Goal: Task Accomplishment & Management: Use online tool/utility

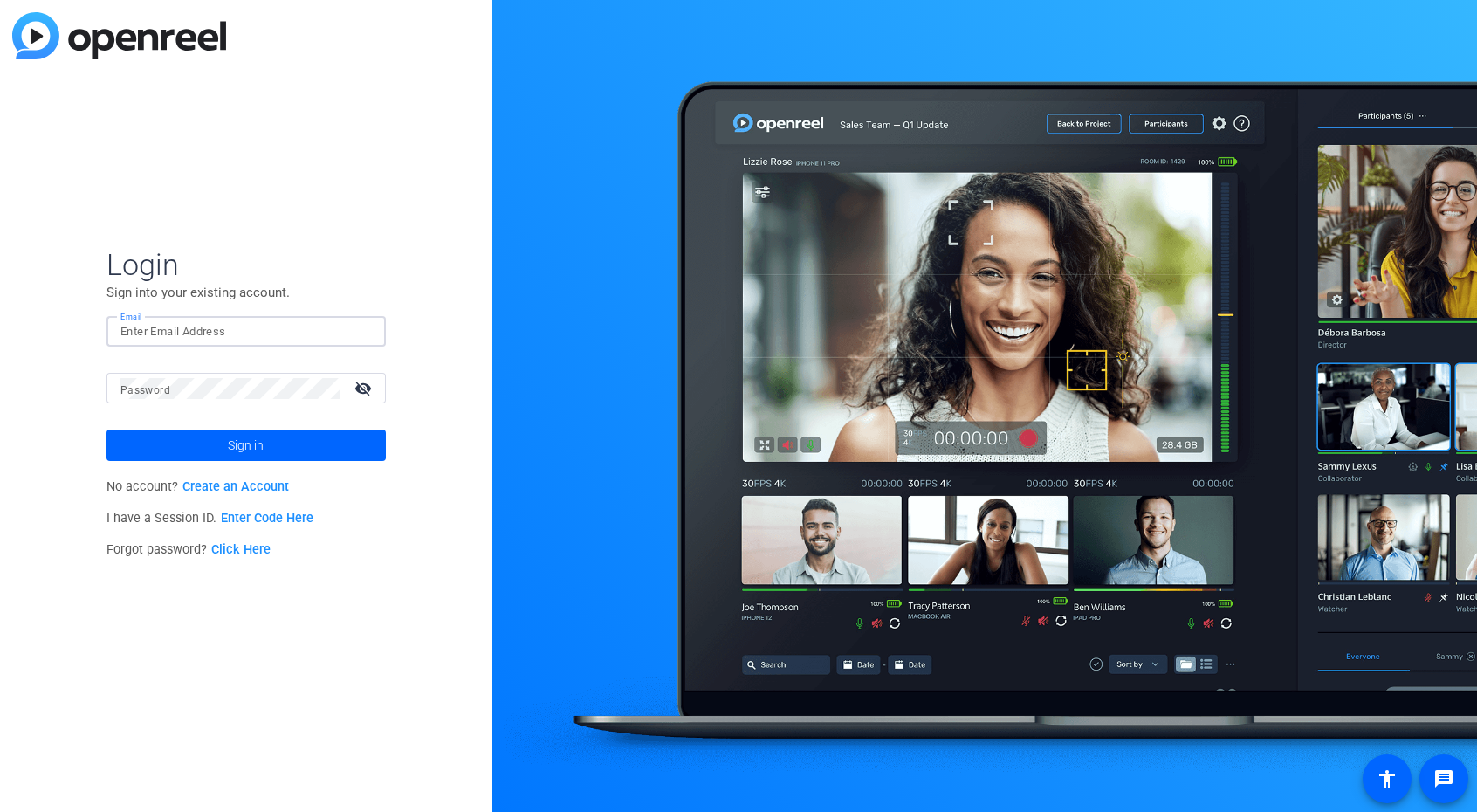
click at [170, 335] on input "Email" at bounding box center [245, 332] width 252 height 21
type input "openreel@fridaysfilms.com"
click at [217, 324] on input "openreel@fridaysfilms.com" at bounding box center [245, 332] width 252 height 21
click at [163, 413] on mat-form-field "Password visibility_off" at bounding box center [246, 401] width 279 height 56
click at [162, 388] on mat-label "Password" at bounding box center [145, 390] width 49 height 12
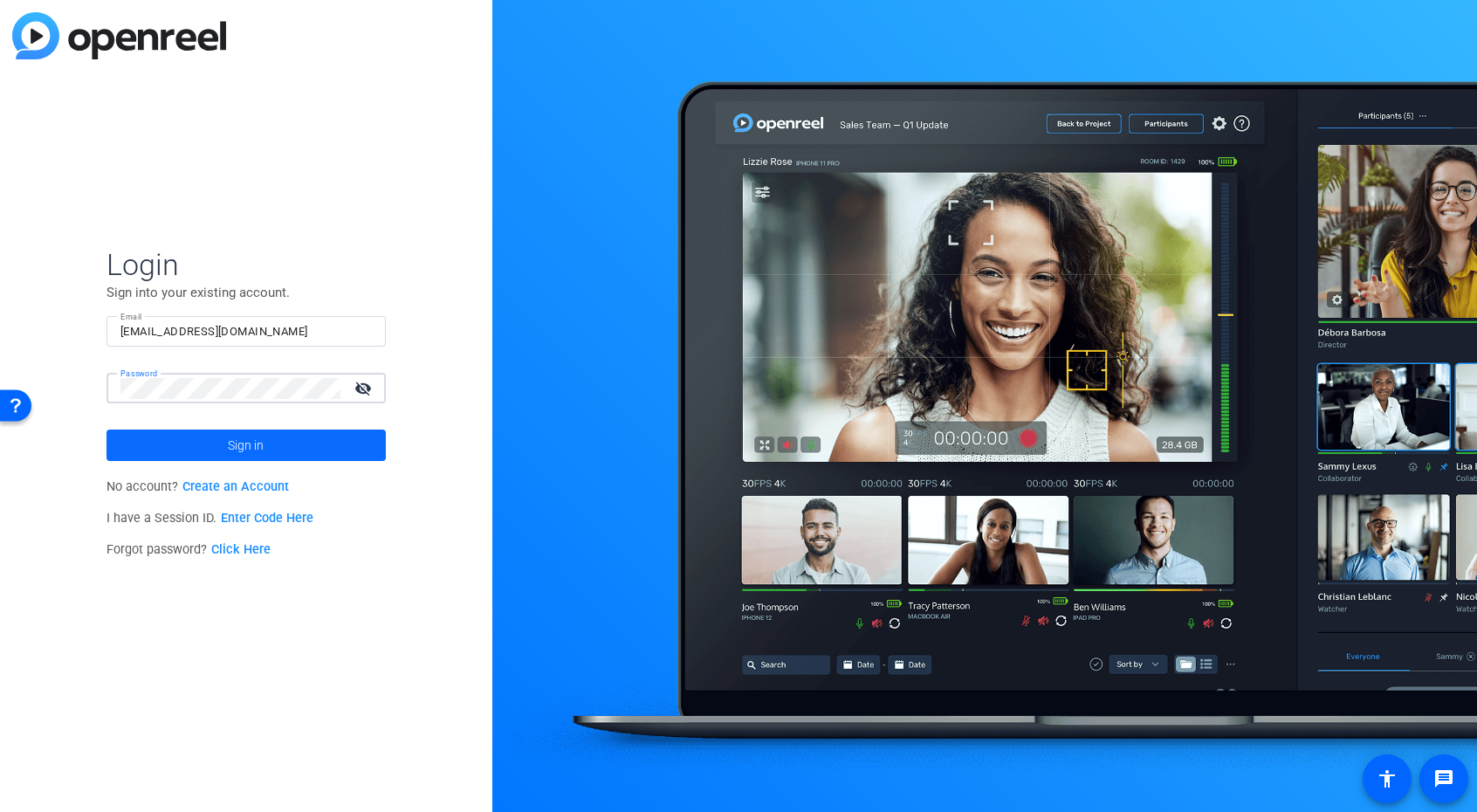
click at [162, 434] on span at bounding box center [246, 445] width 279 height 41
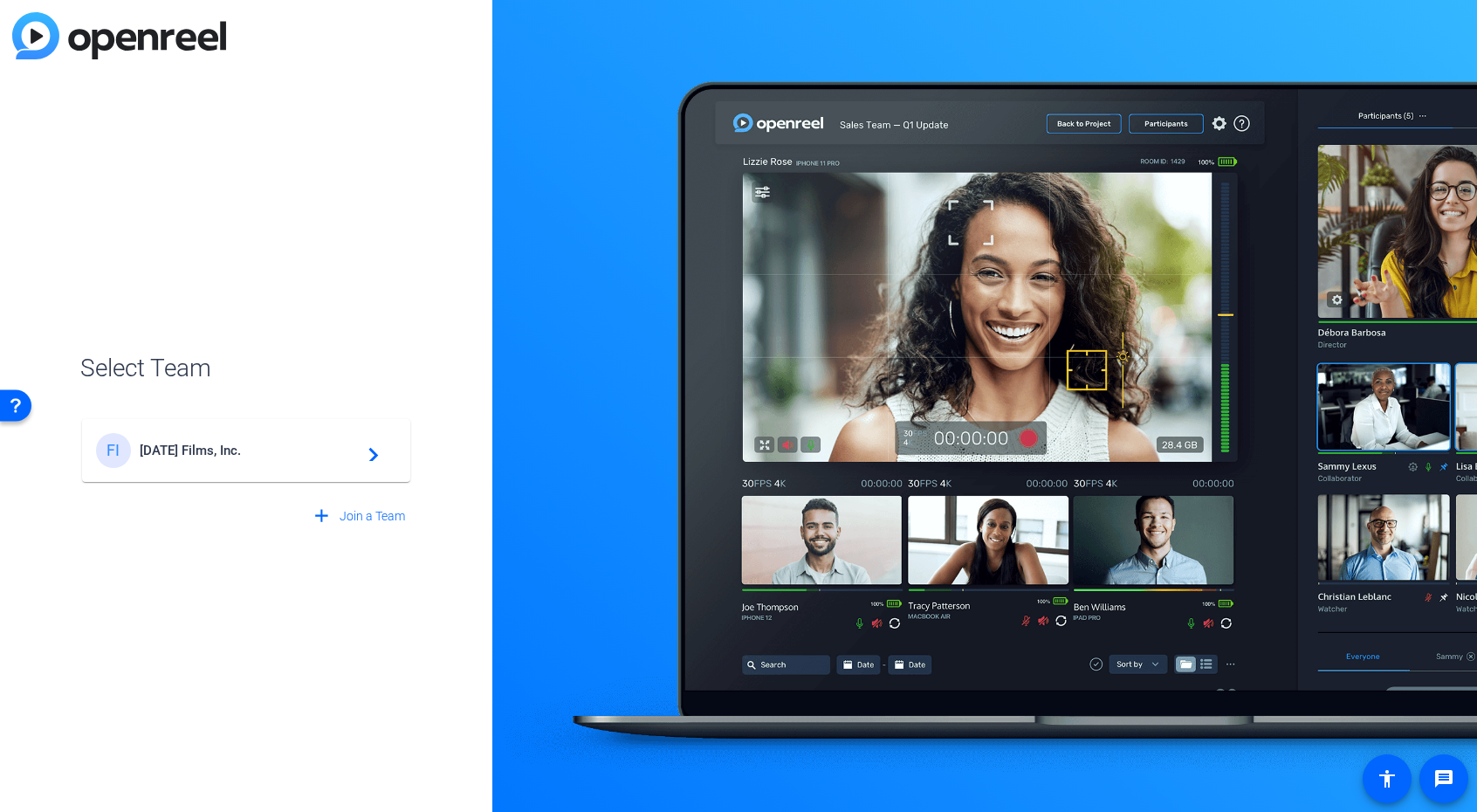
click at [150, 461] on div "FI Friday's Films, Inc. navigate_next" at bounding box center [246, 451] width 300 height 35
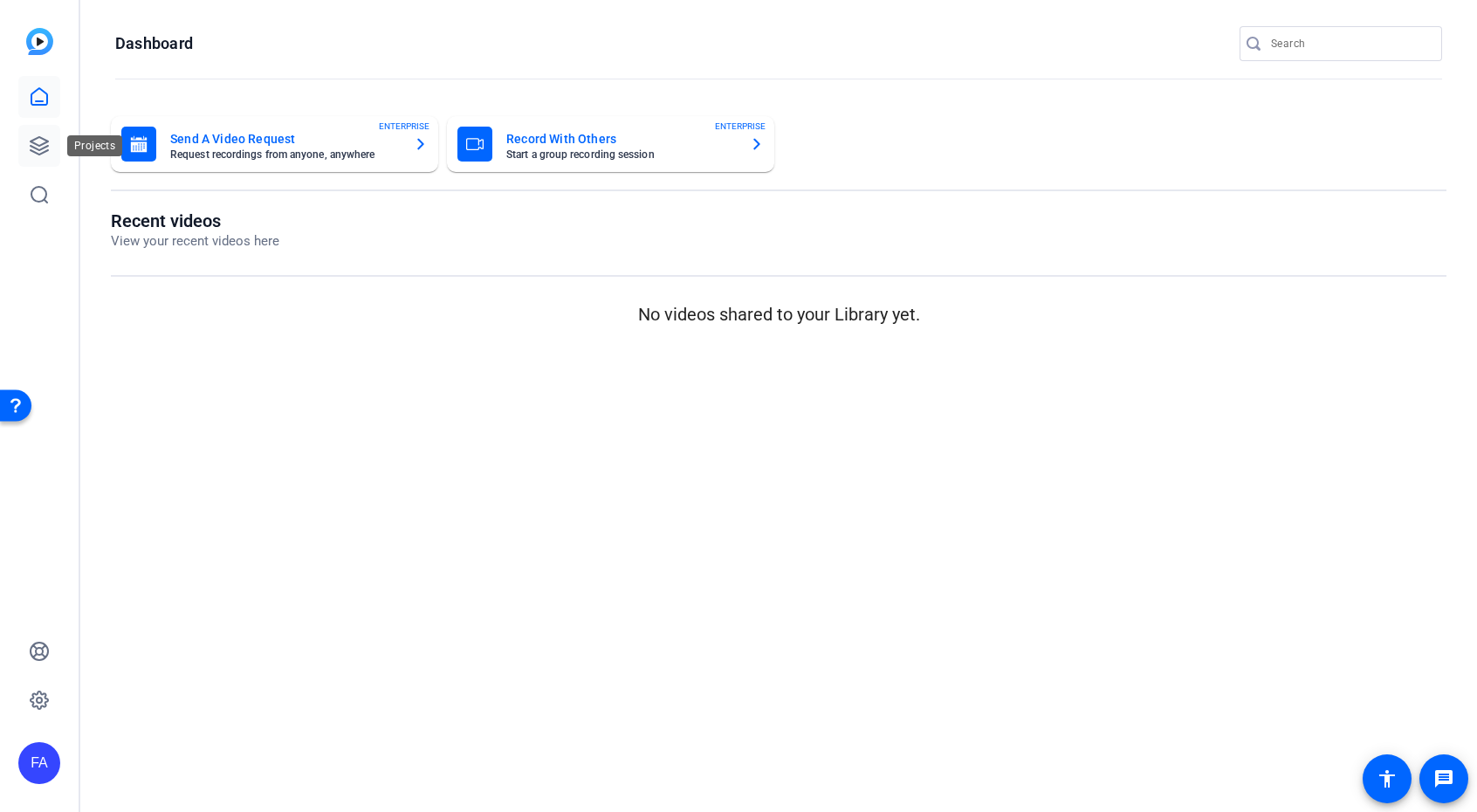
click at [42, 147] on icon at bounding box center [40, 146] width 21 height 21
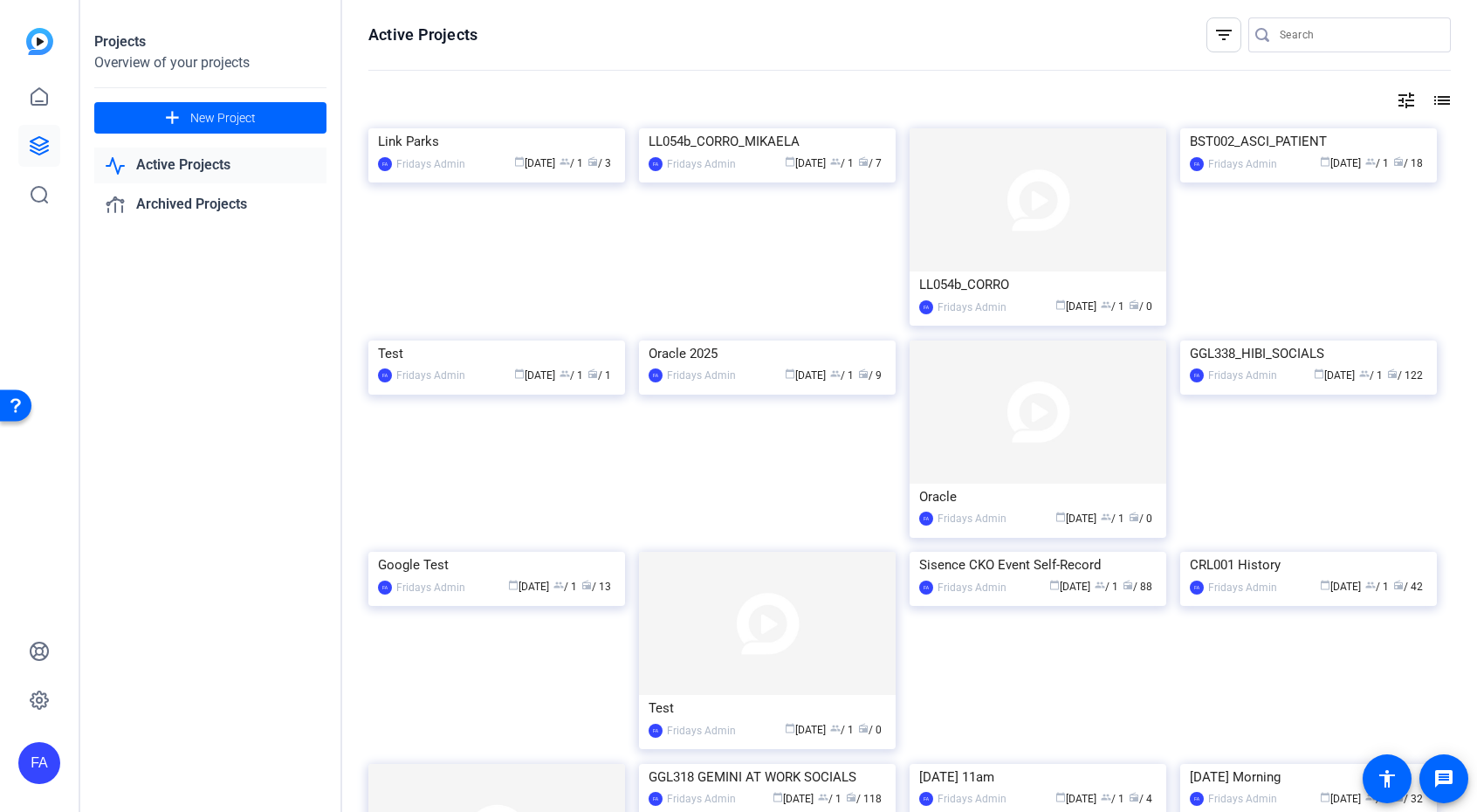
click at [428, 154] on div "Link Parks" at bounding box center [496, 141] width 237 height 26
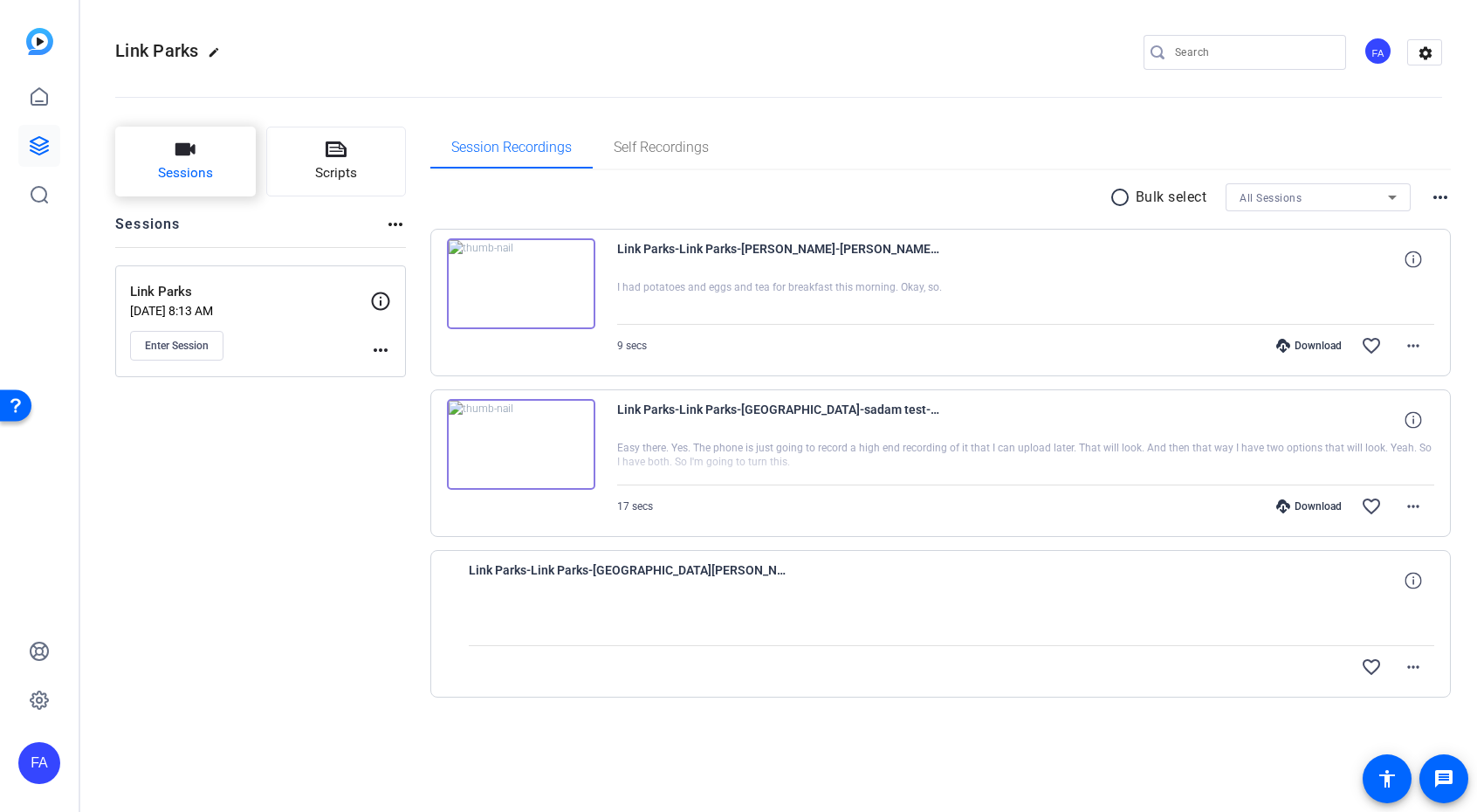
click at [187, 165] on span "Sessions" at bounding box center [185, 173] width 55 height 20
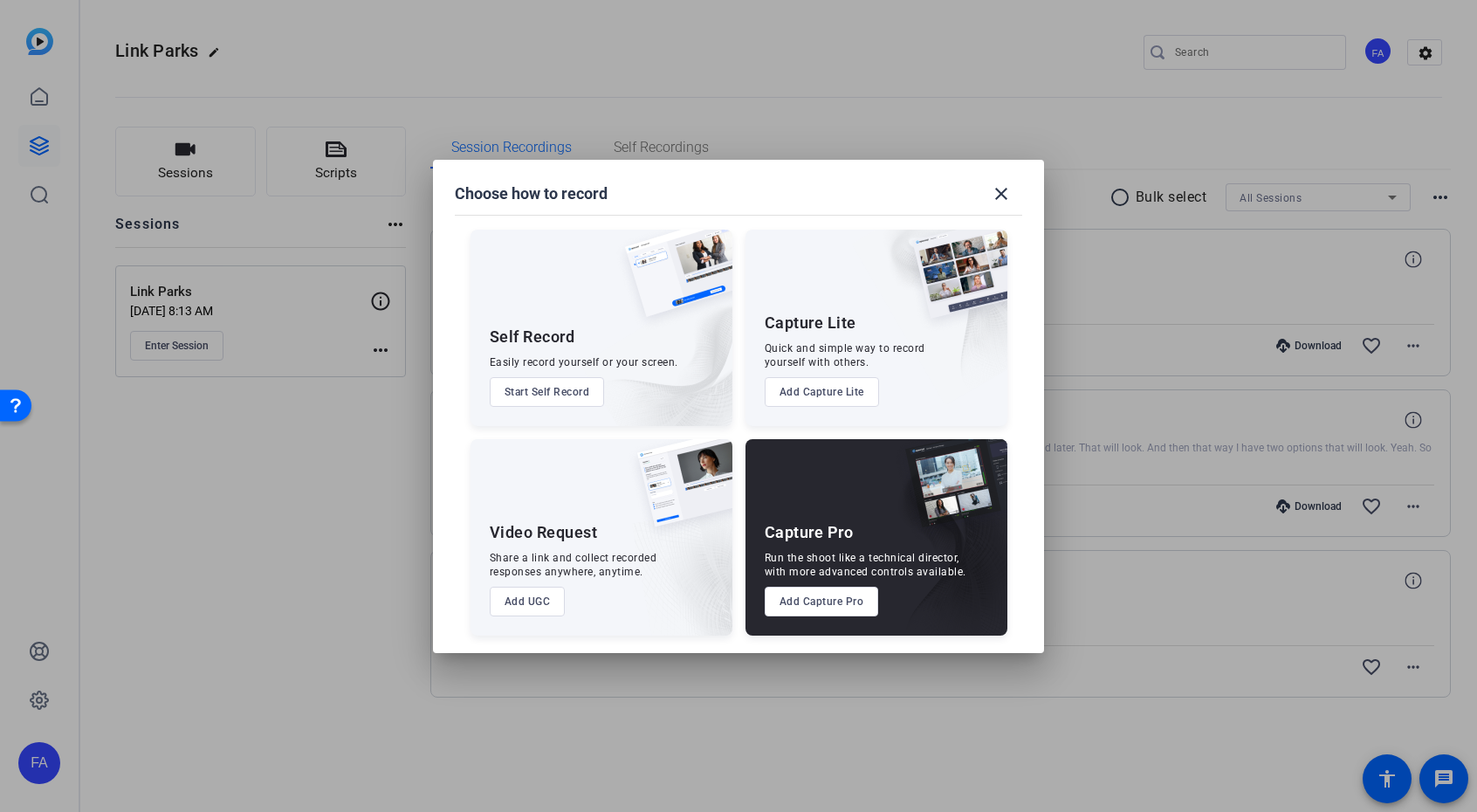
click at [255, 515] on div at bounding box center [738, 406] width 1477 height 812
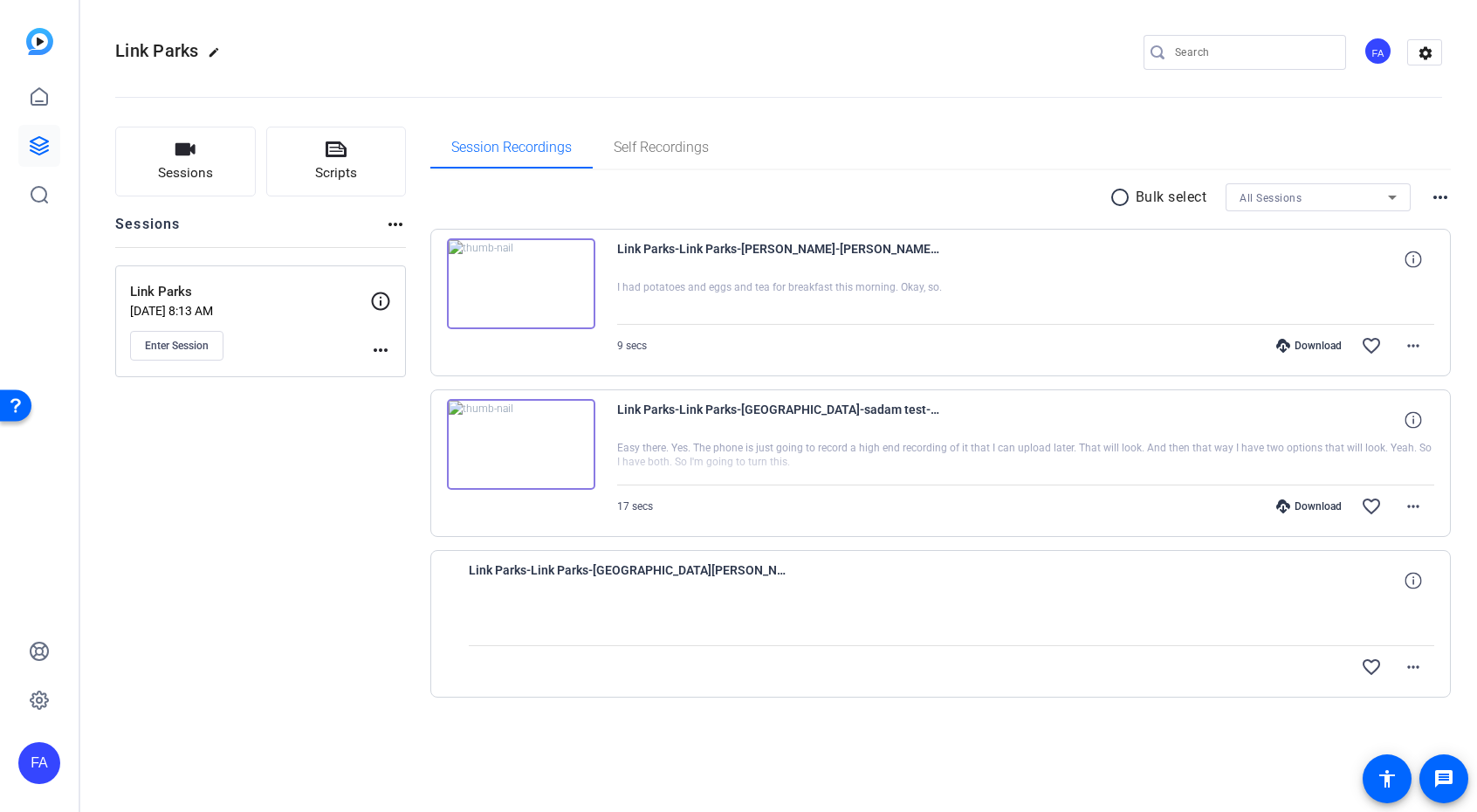
click at [386, 350] on mat-icon "more_horiz" at bounding box center [381, 350] width 21 height 21
click at [272, 438] on div at bounding box center [738, 406] width 1477 height 812
click at [177, 353] on button "Enter Session" at bounding box center [177, 346] width 94 height 30
click at [373, 350] on mat-icon "more_horiz" at bounding box center [381, 350] width 21 height 21
click at [386, 373] on span "Edit Session" at bounding box center [424, 375] width 79 height 21
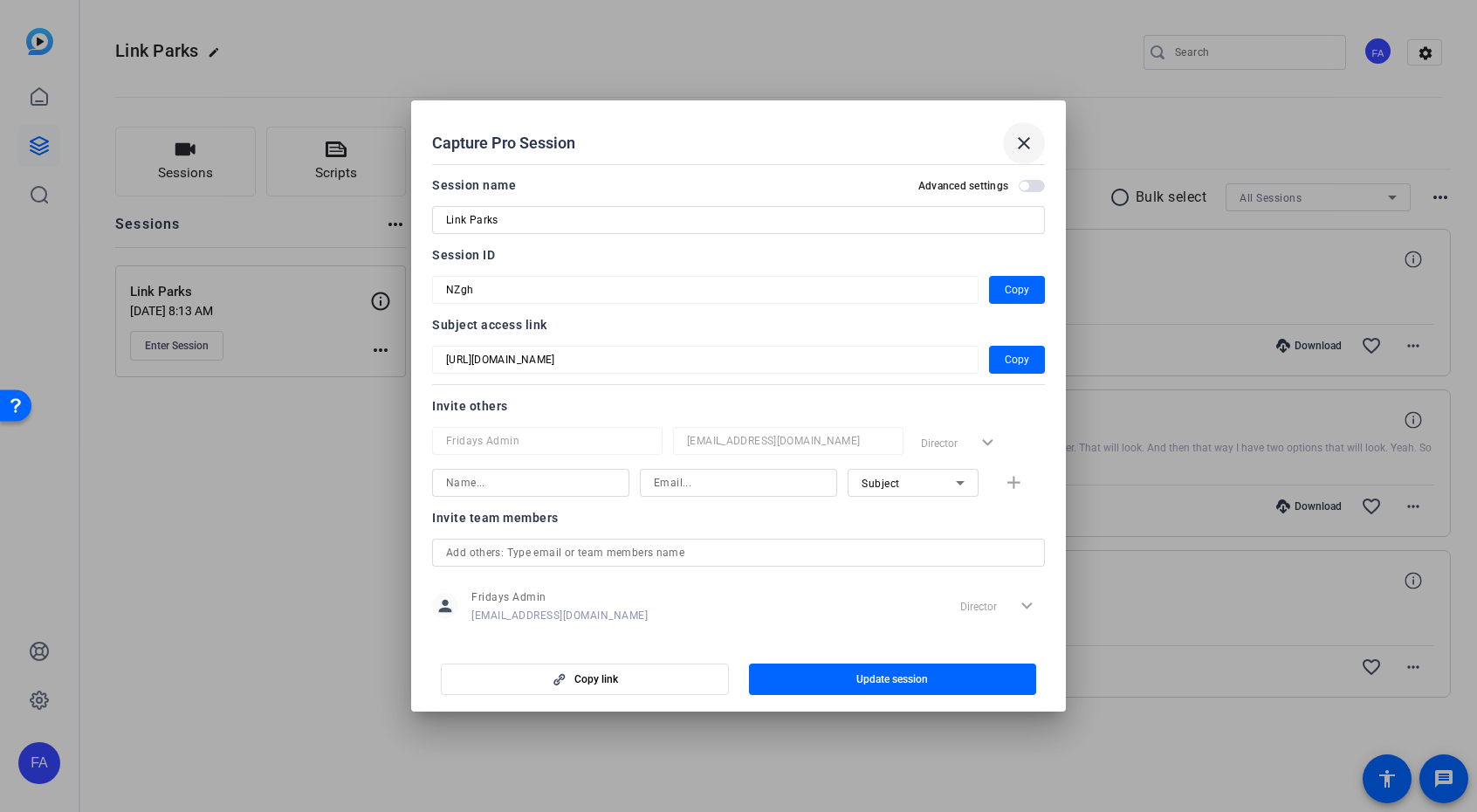
drag, startPoint x: 1038, startPoint y: 148, endPoint x: 1047, endPoint y: 149, distance: 9.1
click at [1039, 148] on span at bounding box center [1023, 142] width 41 height 41
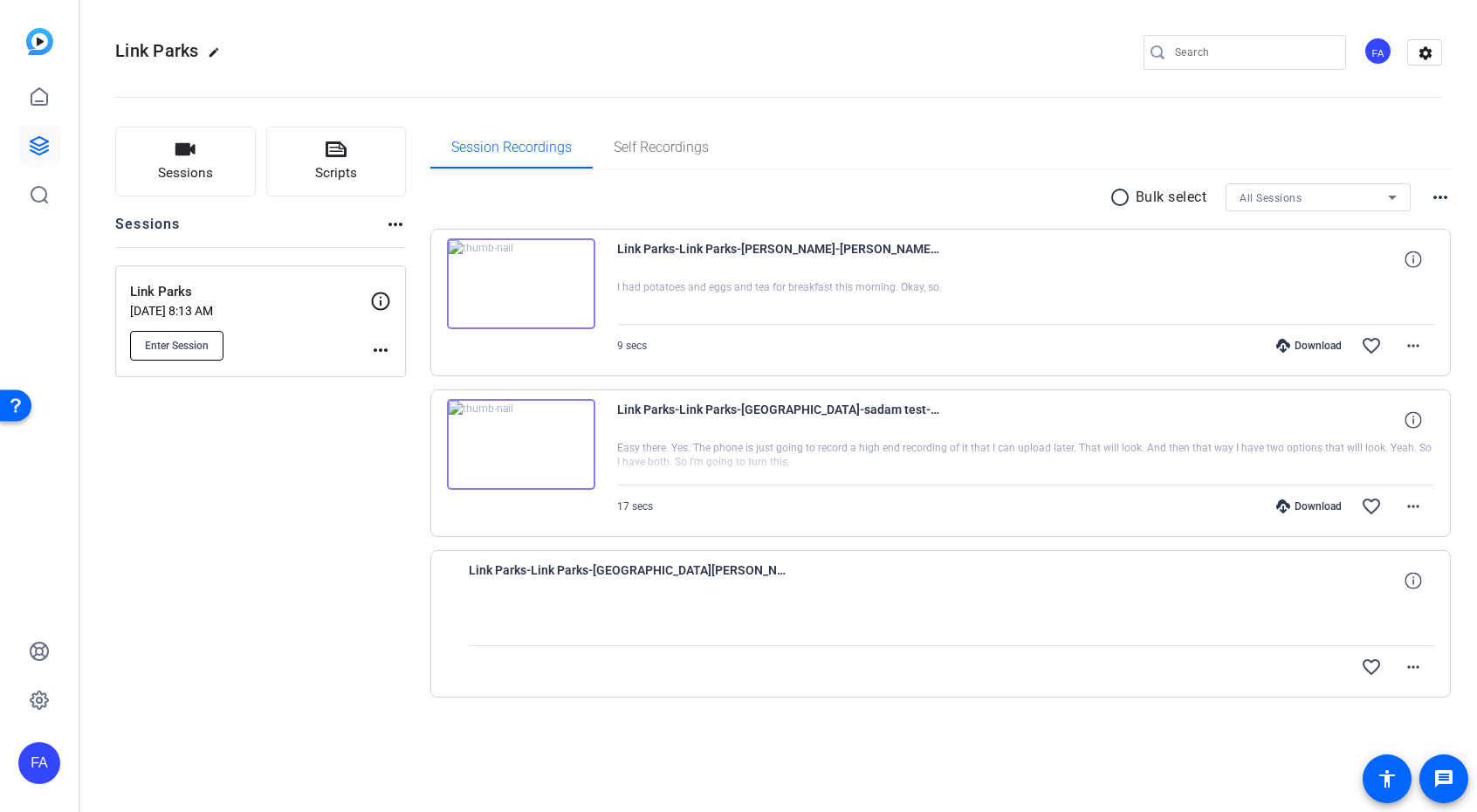
click at [170, 350] on span "Enter Session" at bounding box center [177, 346] width 64 height 14
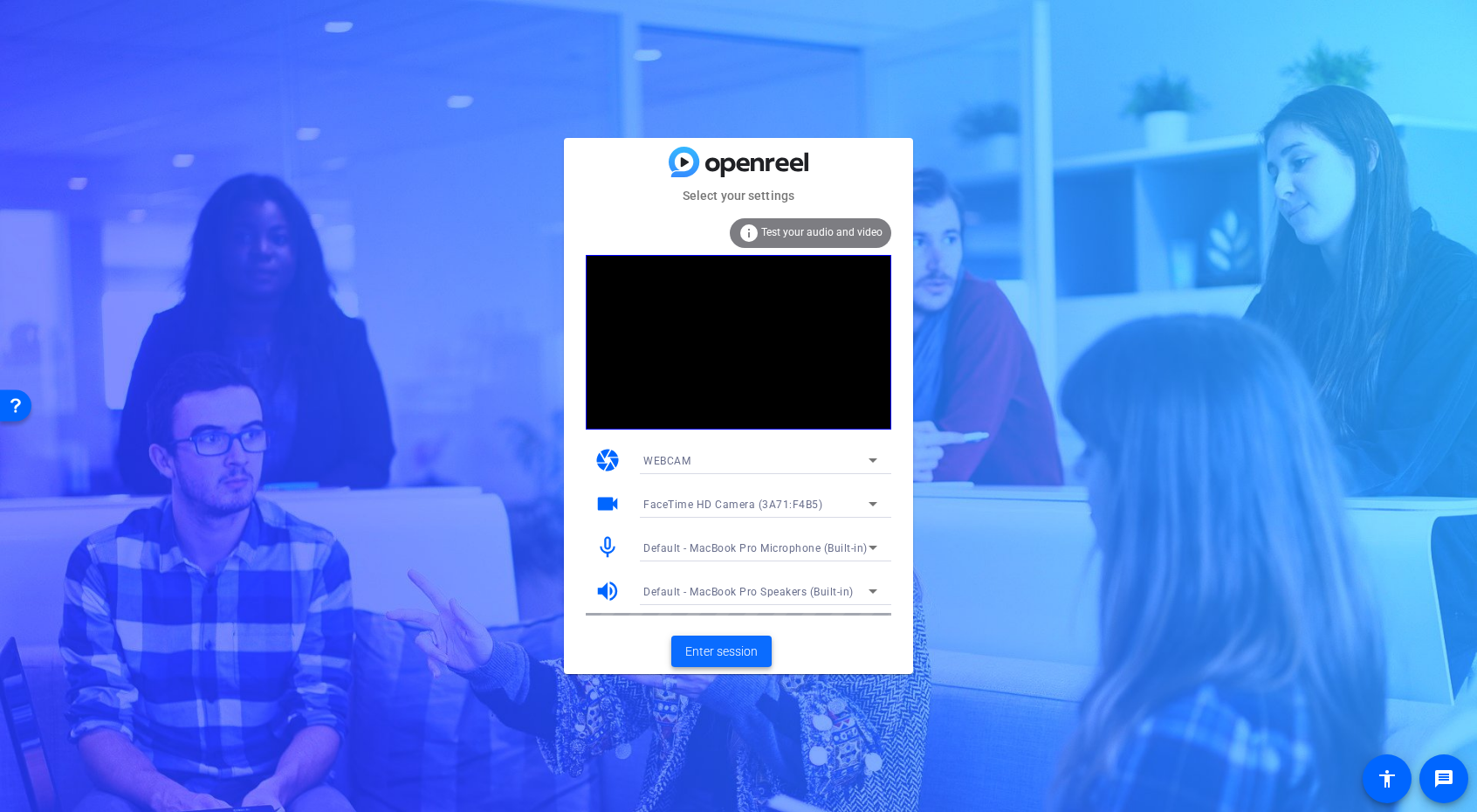
click at [742, 650] on span "Enter session" at bounding box center [721, 651] width 72 height 19
click at [705, 645] on span "Enter session" at bounding box center [721, 651] width 72 height 19
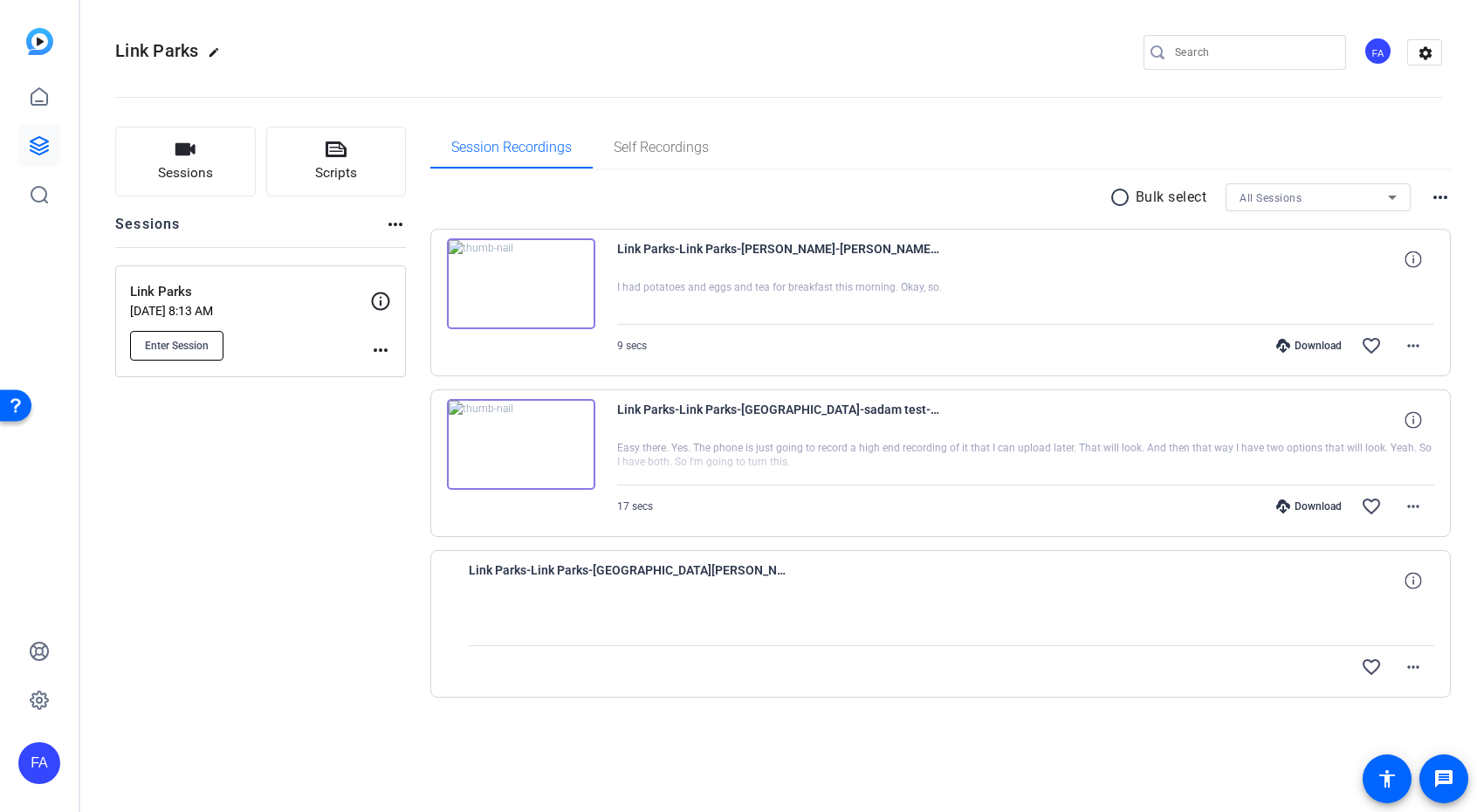
click at [205, 342] on span "Enter Session" at bounding box center [177, 346] width 64 height 14
click at [195, 154] on icon "button" at bounding box center [185, 149] width 21 height 21
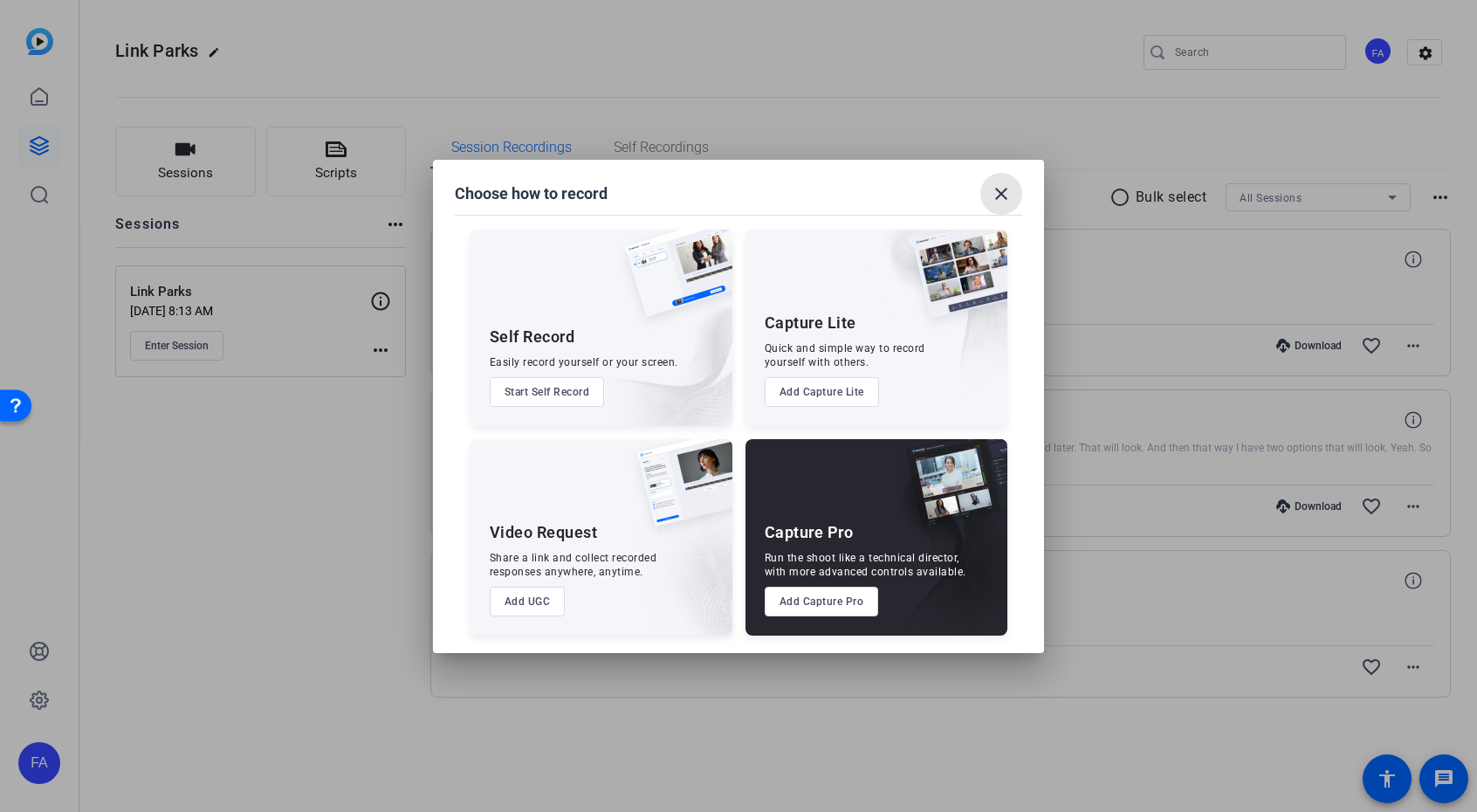
drag, startPoint x: 1001, startPoint y: 186, endPoint x: 940, endPoint y: 143, distance: 74.6
click at [1000, 185] on mat-icon "close" at bounding box center [1001, 194] width 21 height 21
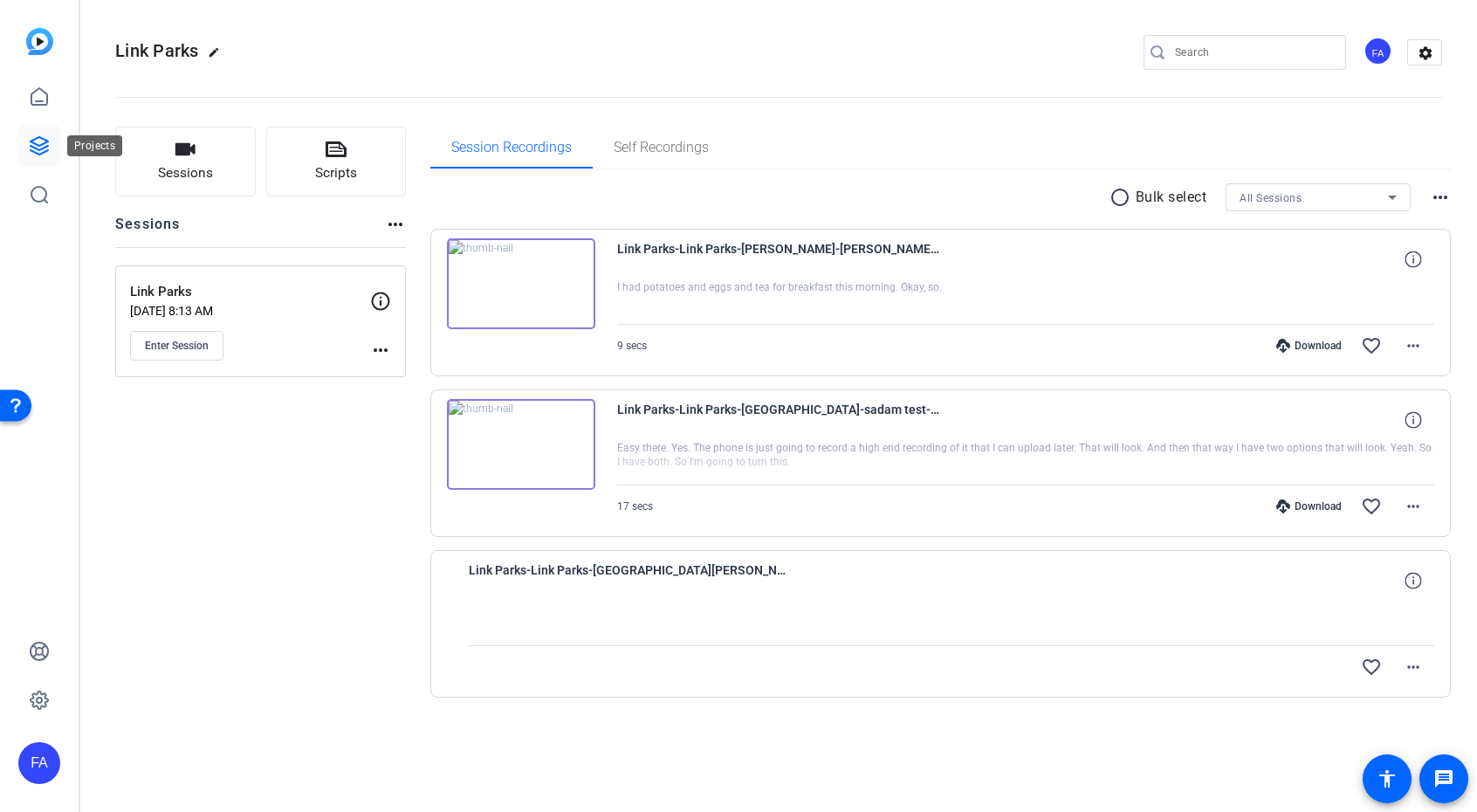
click at [47, 144] on icon at bounding box center [40, 146] width 21 height 21
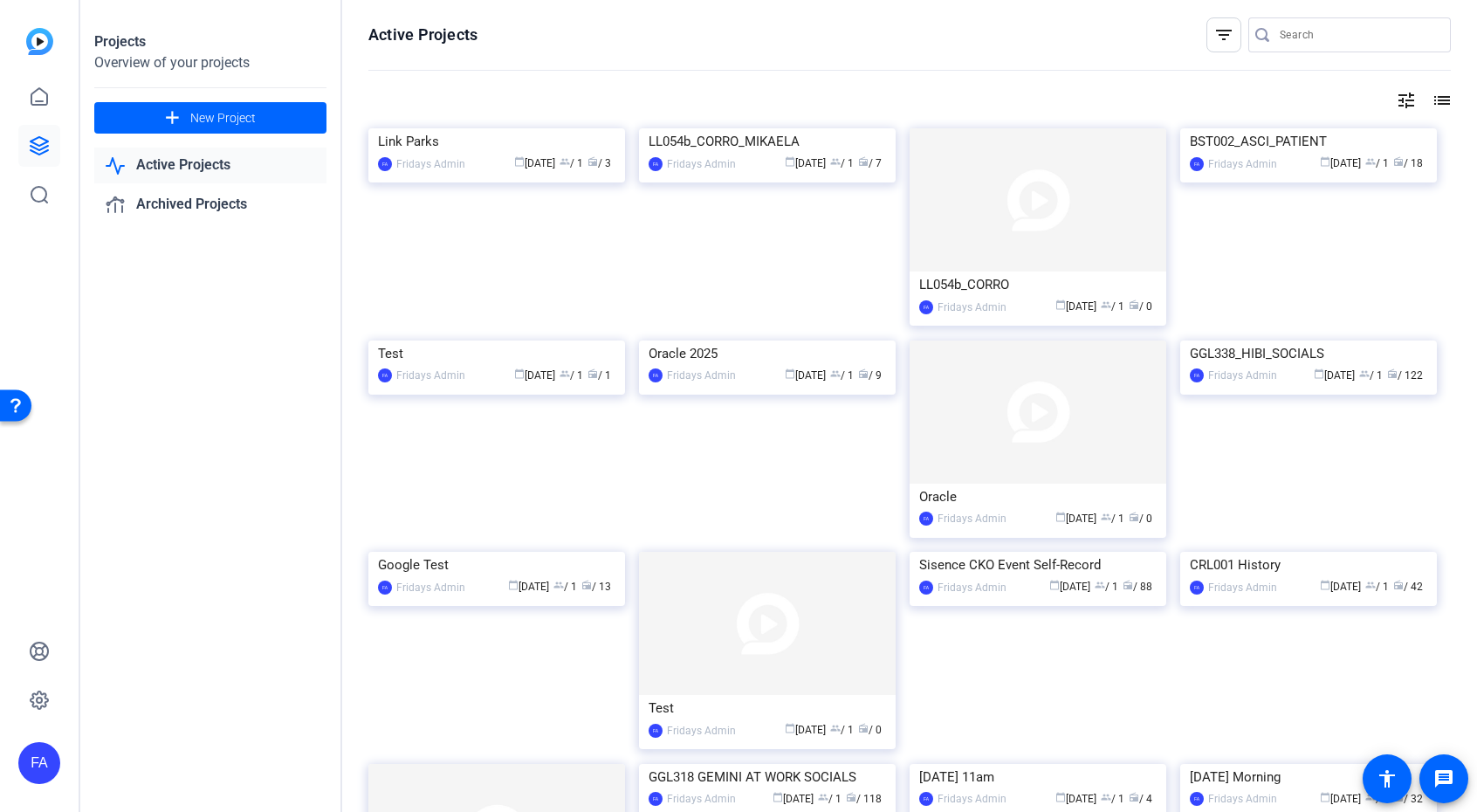
click at [767, 154] on div "LL054b_CORRO_MIKAELA" at bounding box center [767, 141] width 237 height 26
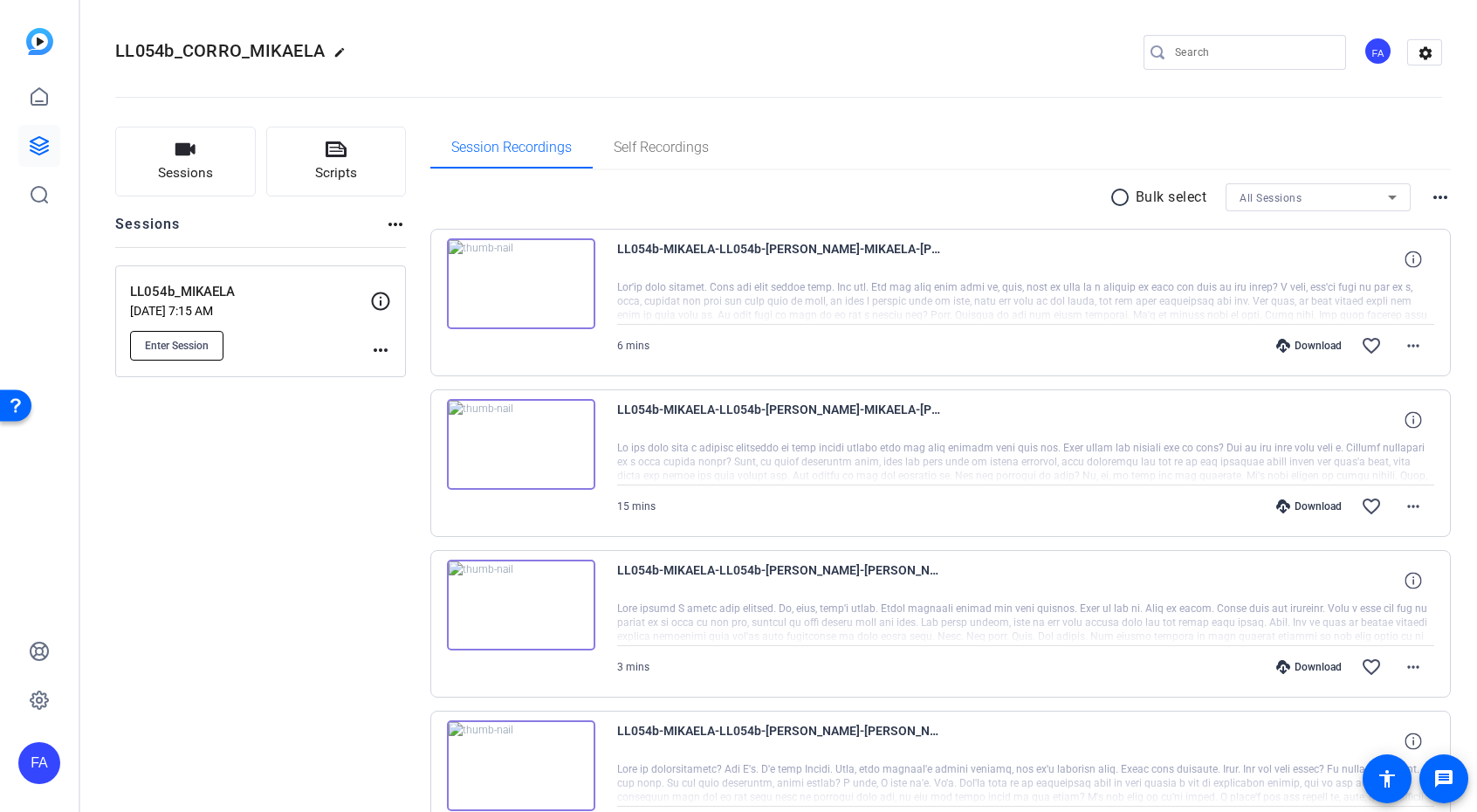
click at [180, 345] on span "Enter Session" at bounding box center [177, 346] width 64 height 14
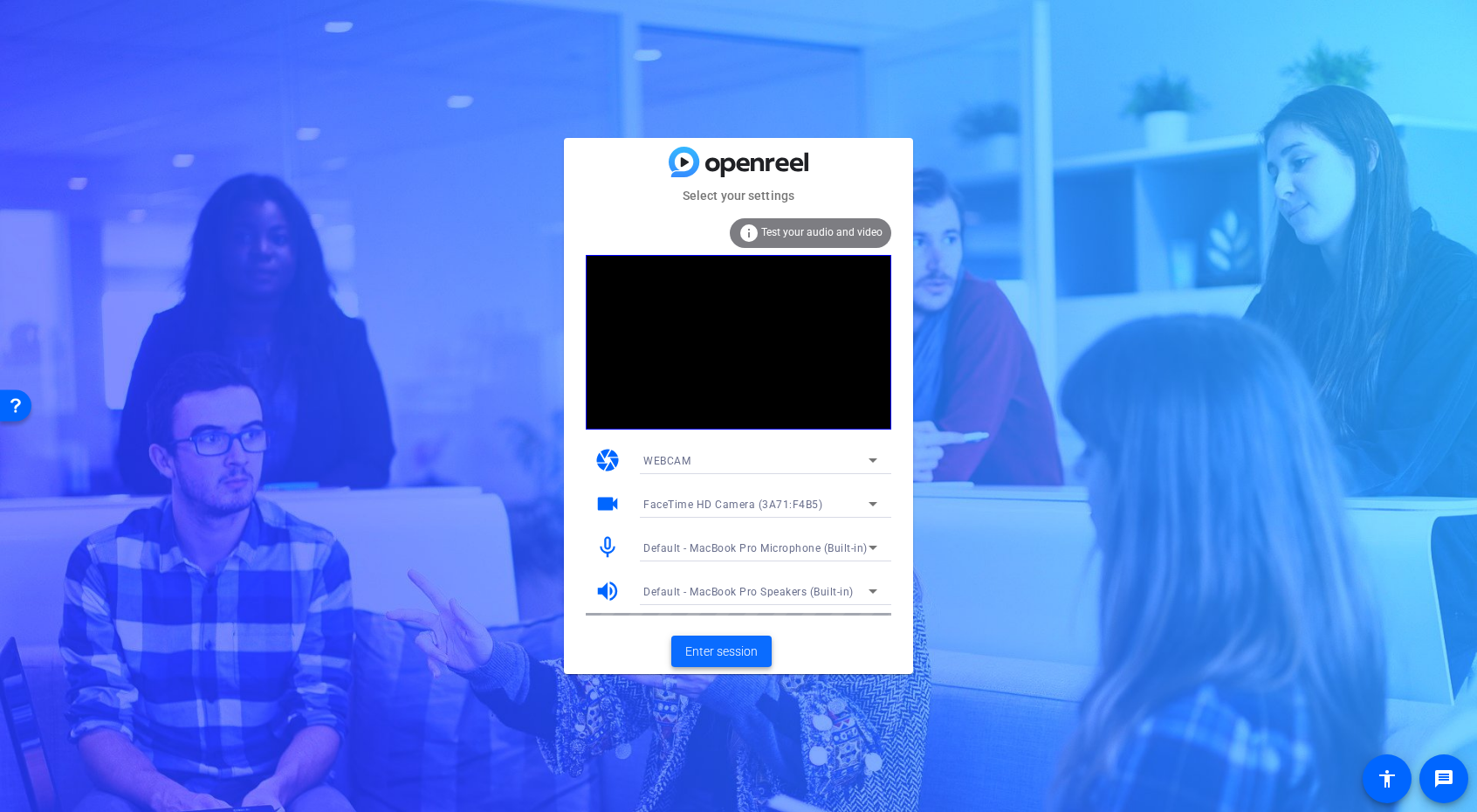
click at [735, 653] on span "Enter session" at bounding box center [721, 651] width 72 height 19
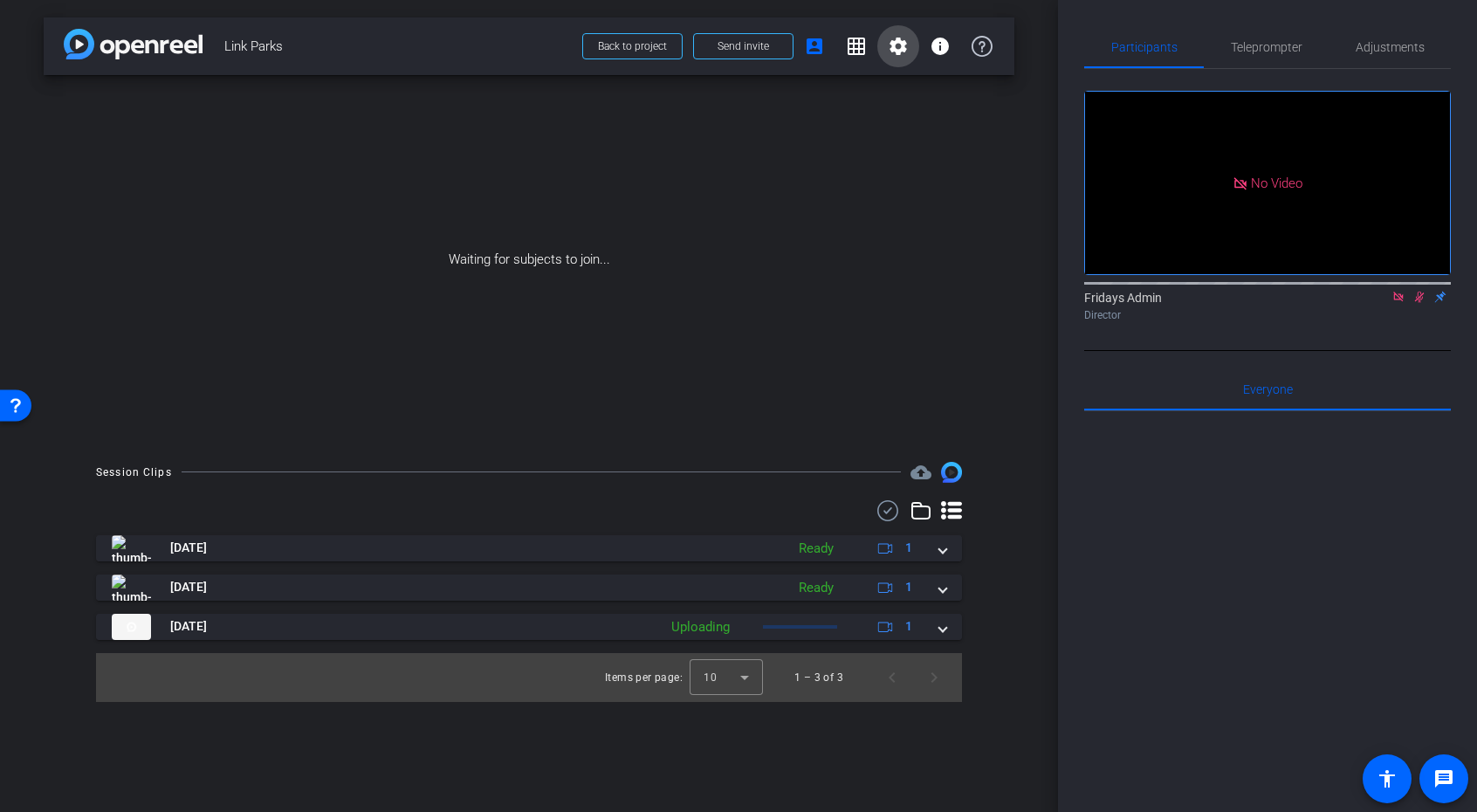
click at [908, 47] on mat-icon "settings" at bounding box center [899, 47] width 21 height 21
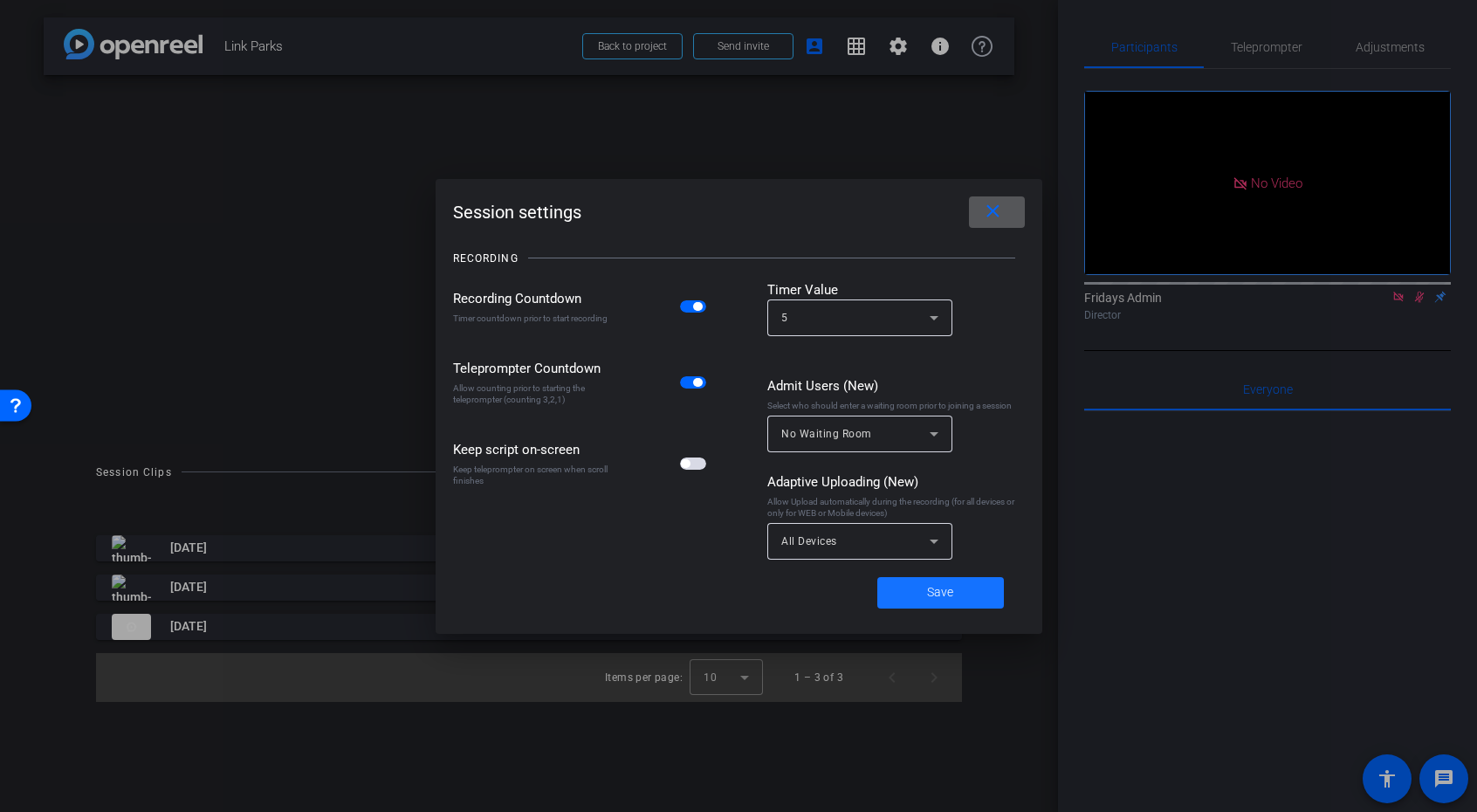
click at [967, 590] on span at bounding box center [940, 592] width 126 height 41
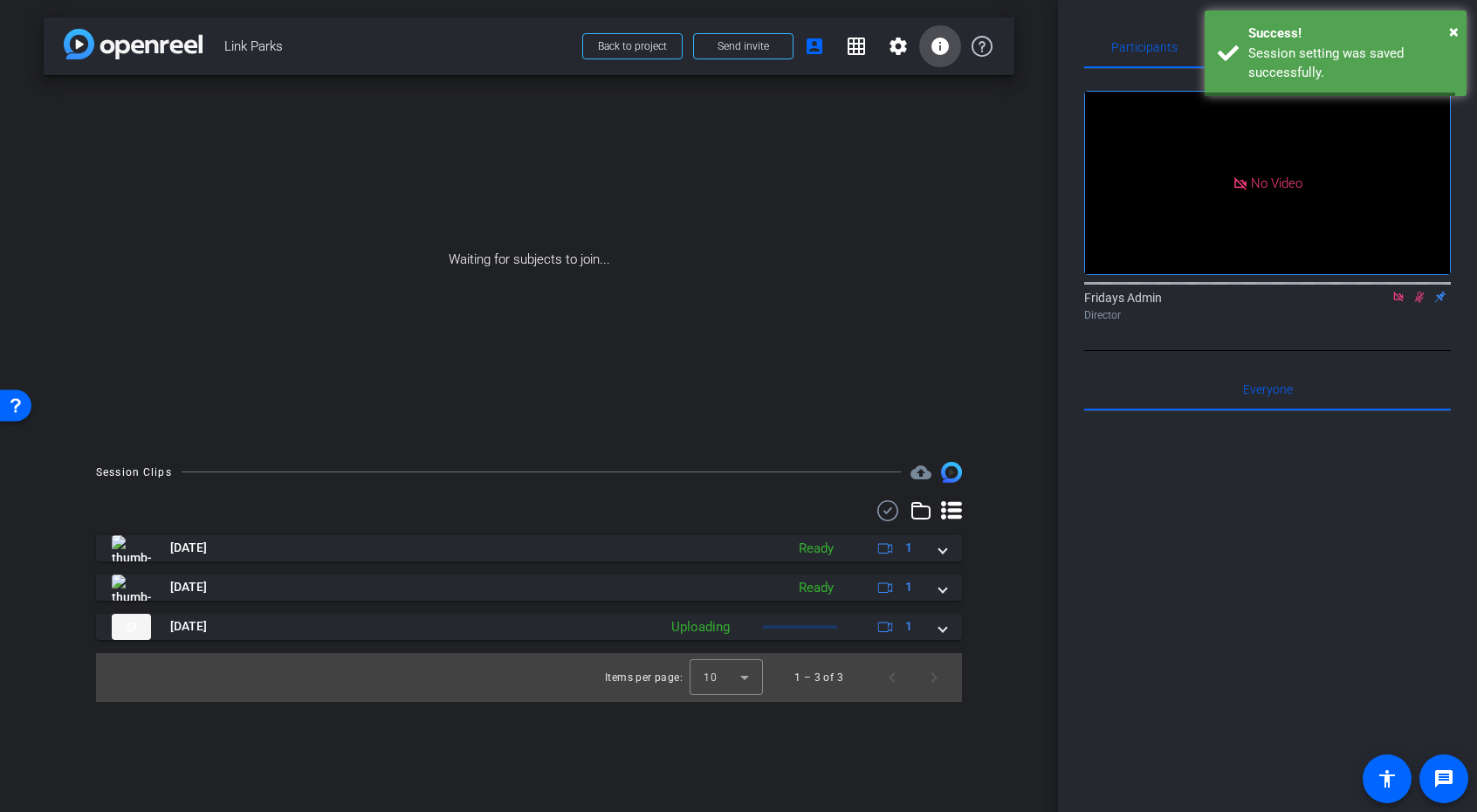
click at [935, 45] on mat-icon "info" at bounding box center [940, 47] width 21 height 21
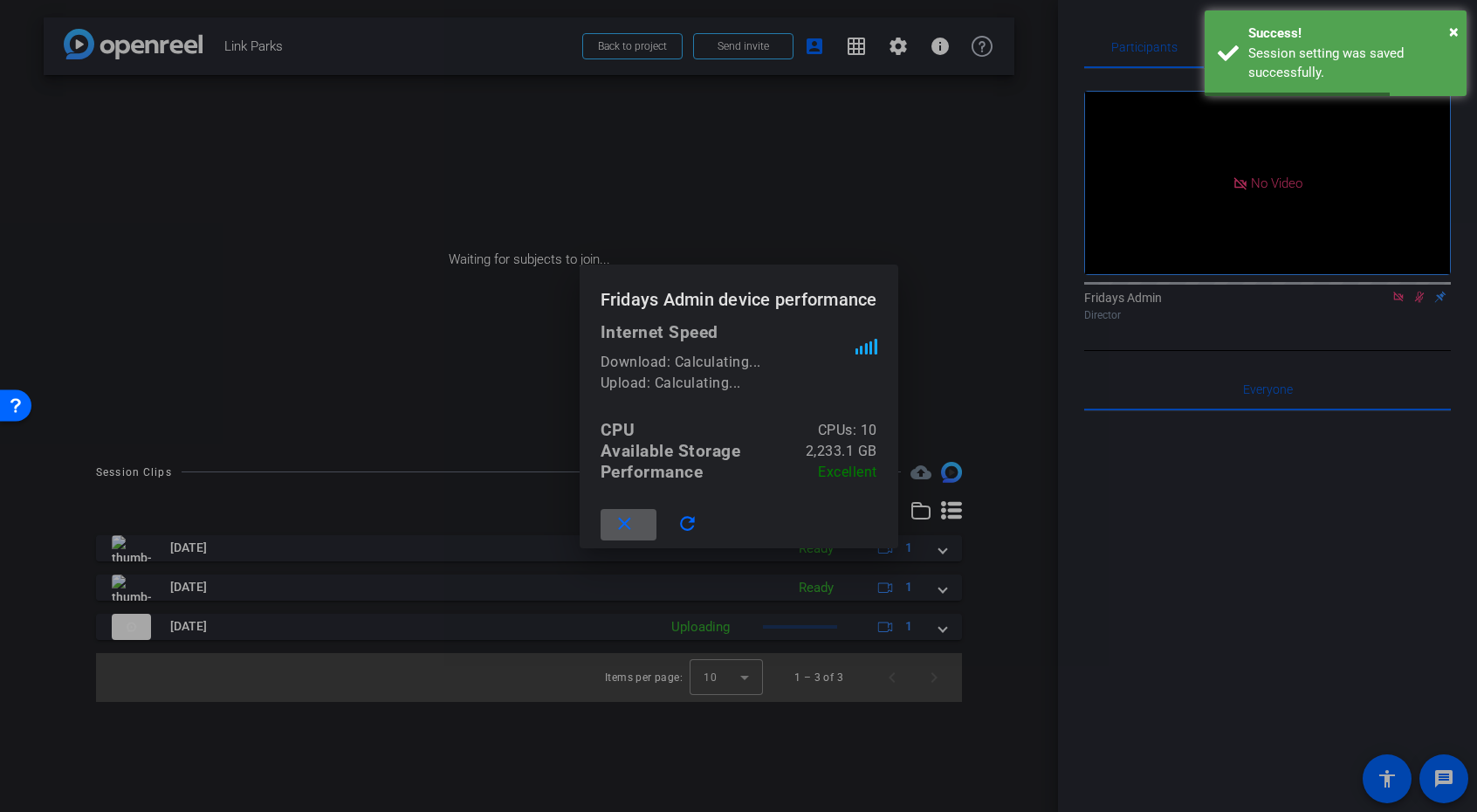
click at [728, 285] on h1 "Fridays Admin device performance" at bounding box center [739, 293] width 319 height 56
click at [747, 197] on div at bounding box center [738, 406] width 1477 height 812
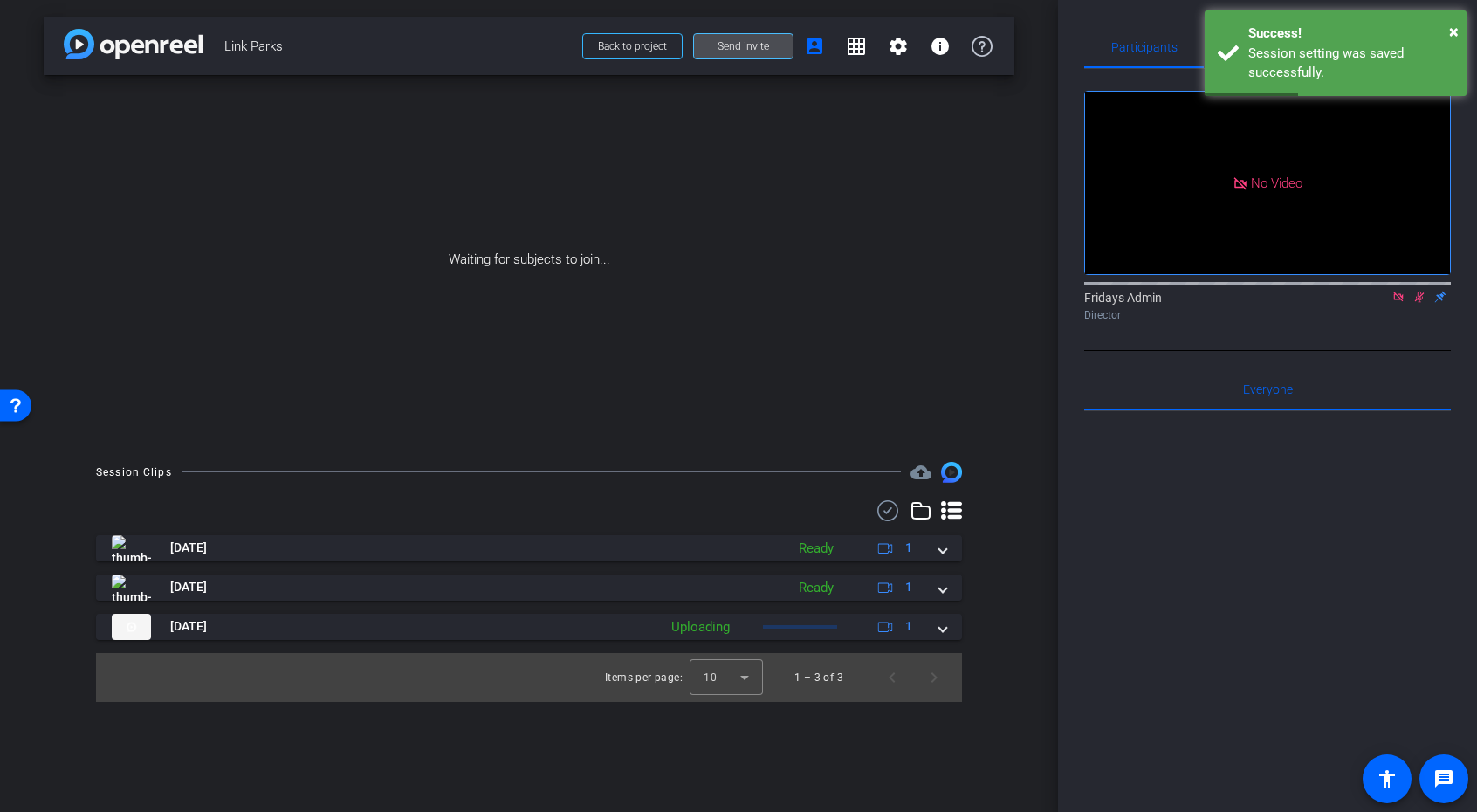
click at [738, 47] on span "Send invite" at bounding box center [743, 47] width 51 height 14
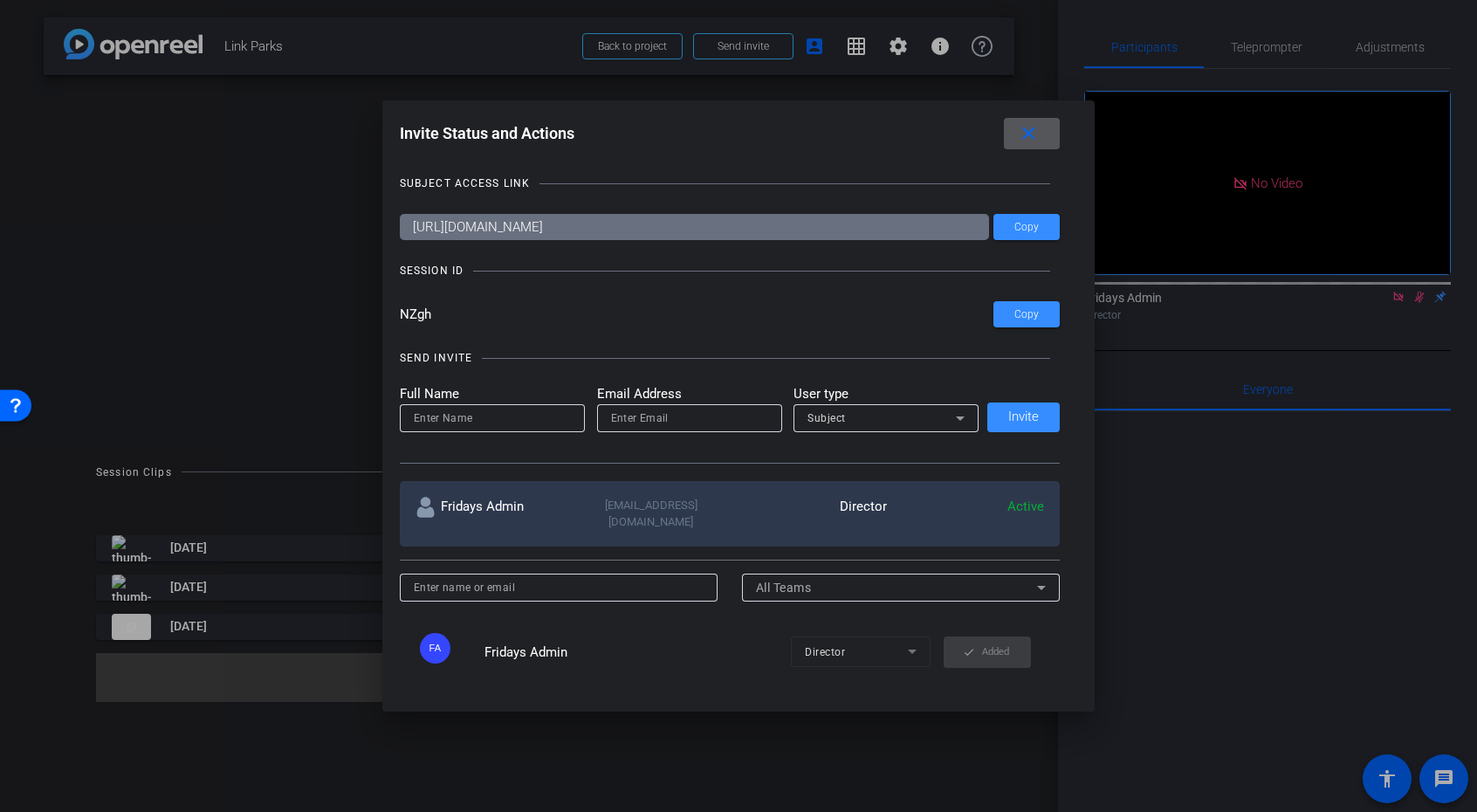
click at [1030, 133] on mat-icon "close" at bounding box center [1029, 133] width 22 height 22
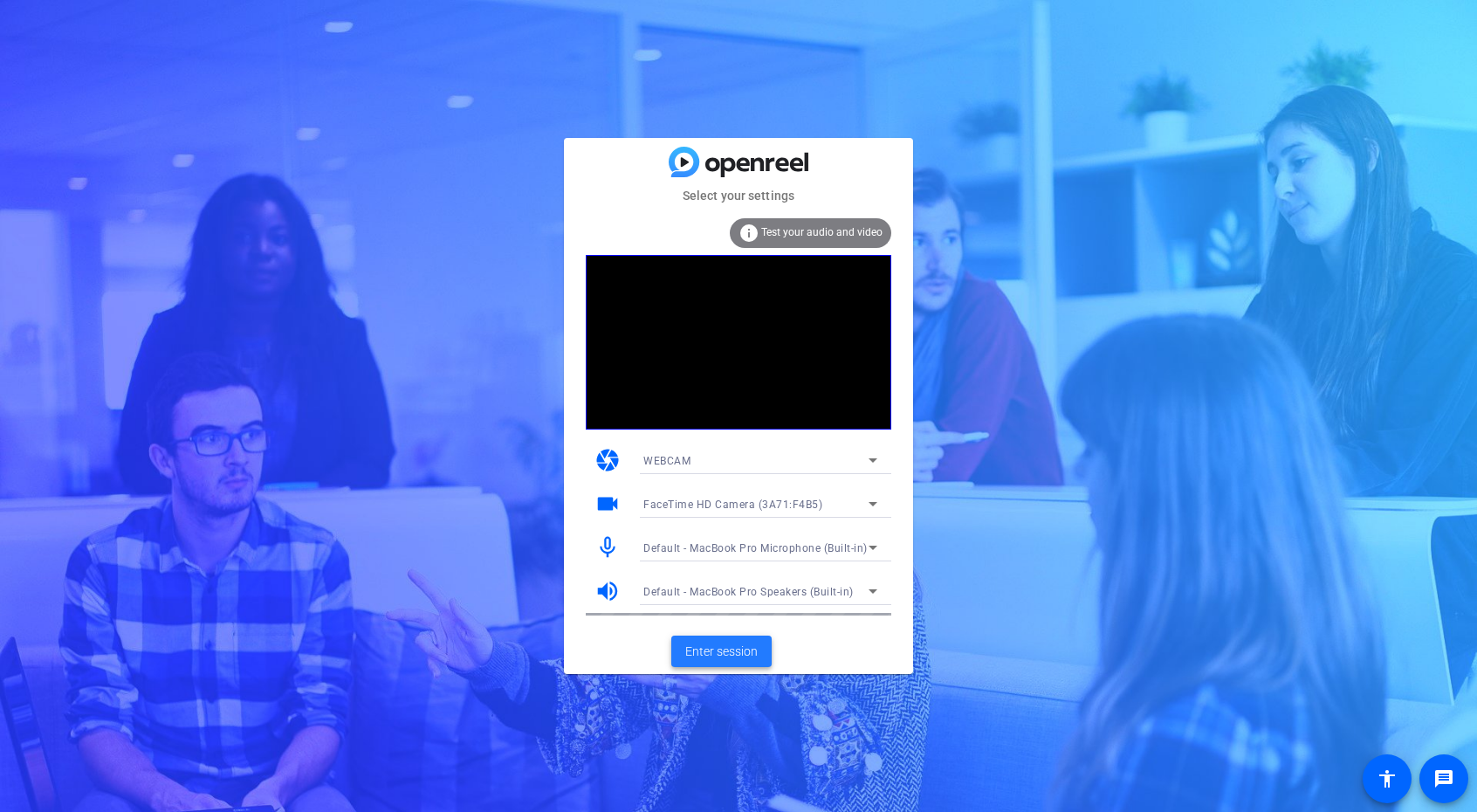
click at [749, 659] on span "Enter session" at bounding box center [721, 651] width 72 height 19
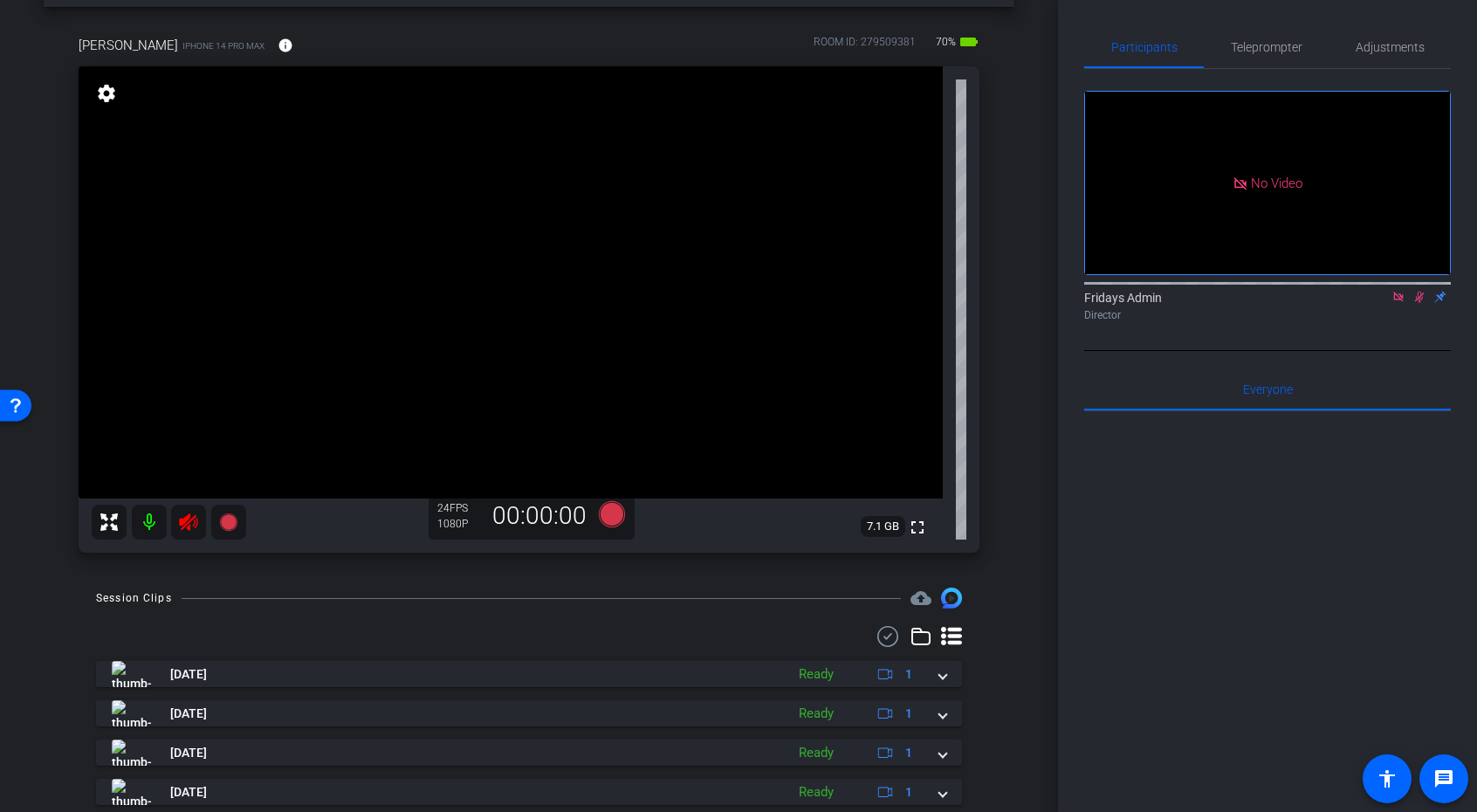
scroll to position [73, 0]
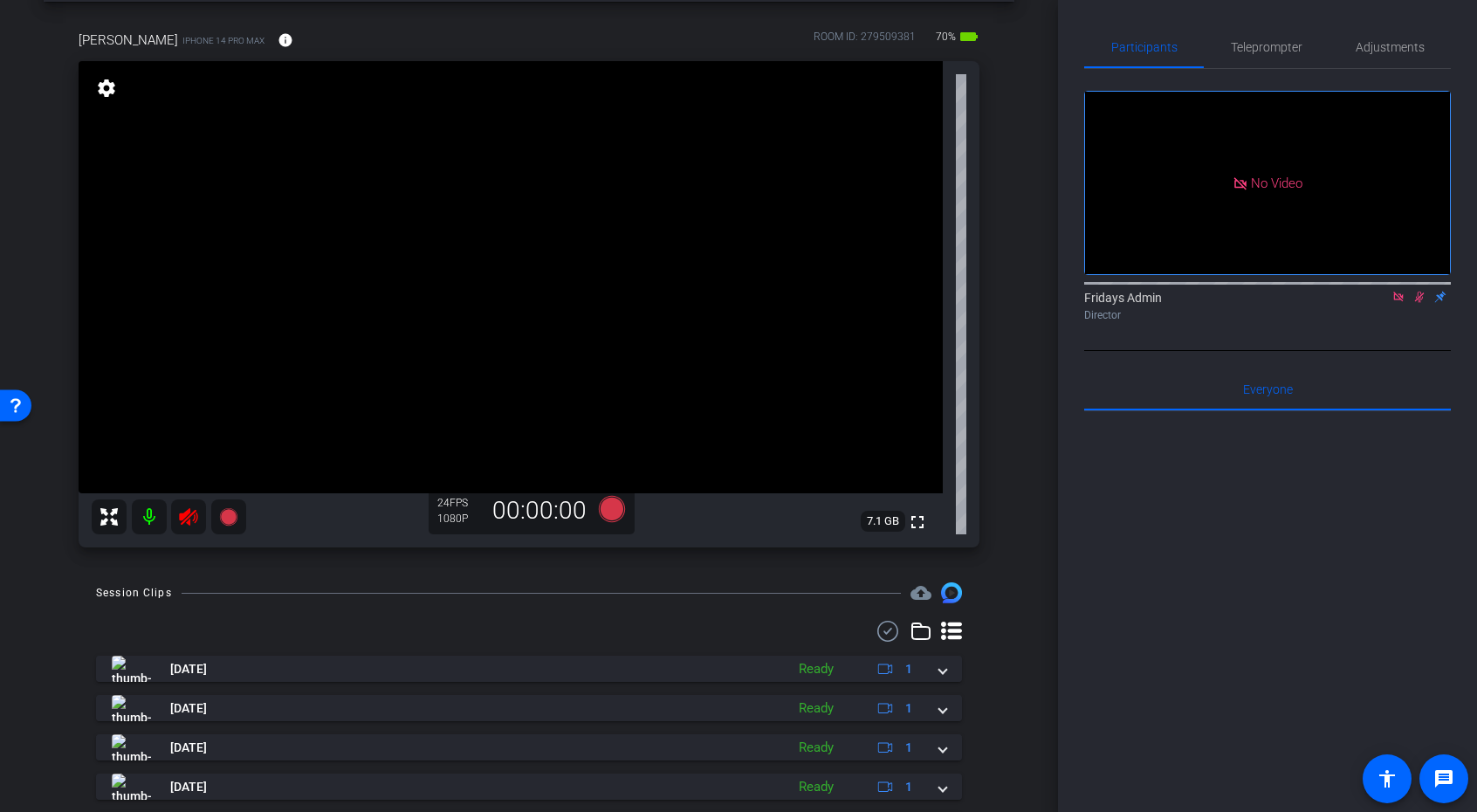
click at [147, 515] on mat-icon at bounding box center [149, 517] width 35 height 35
click at [1405, 47] on span "Adjustments" at bounding box center [1390, 47] width 69 height 12
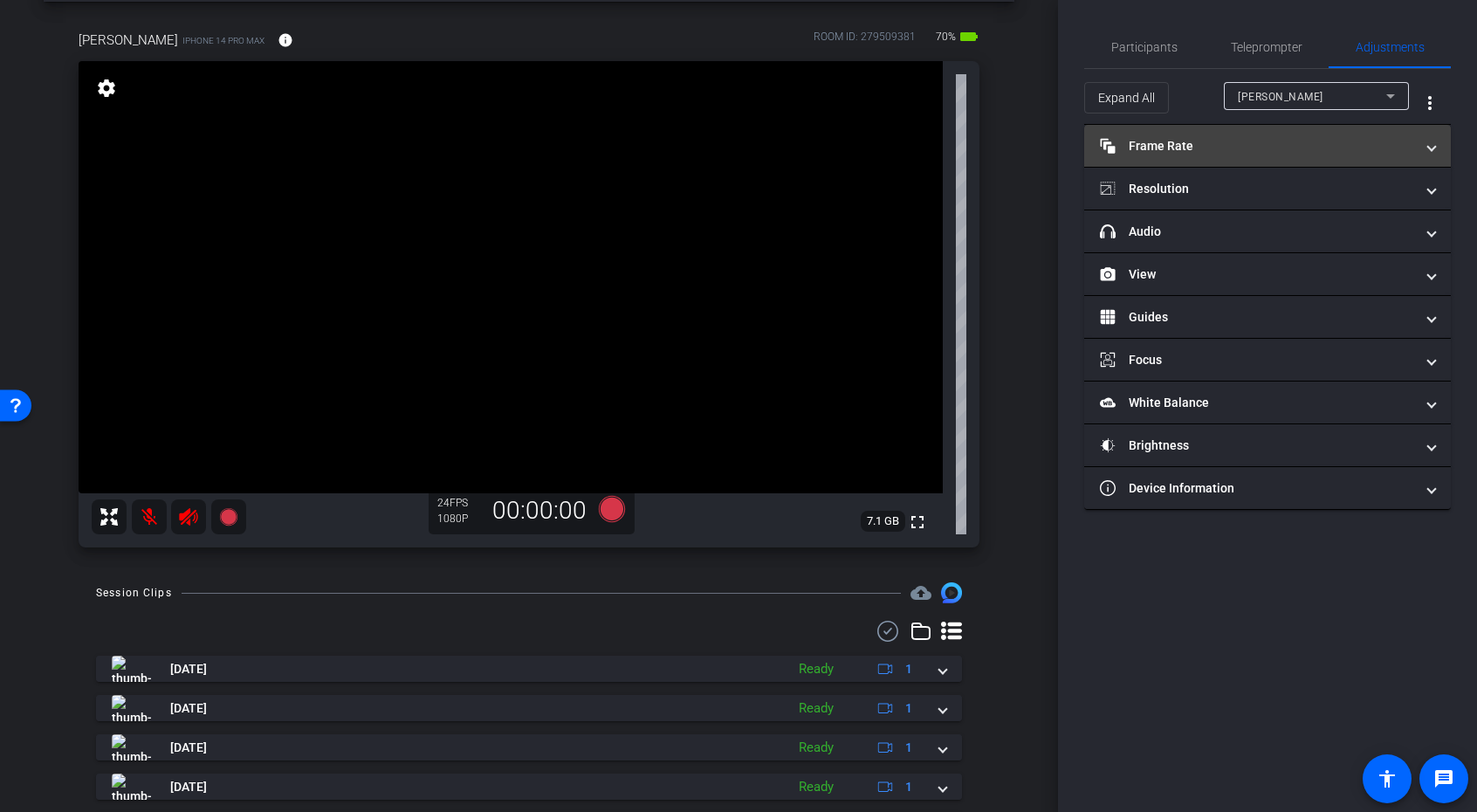
click at [1223, 144] on mat-panel-title "Frame Rate Frame Rate" at bounding box center [1257, 146] width 314 height 19
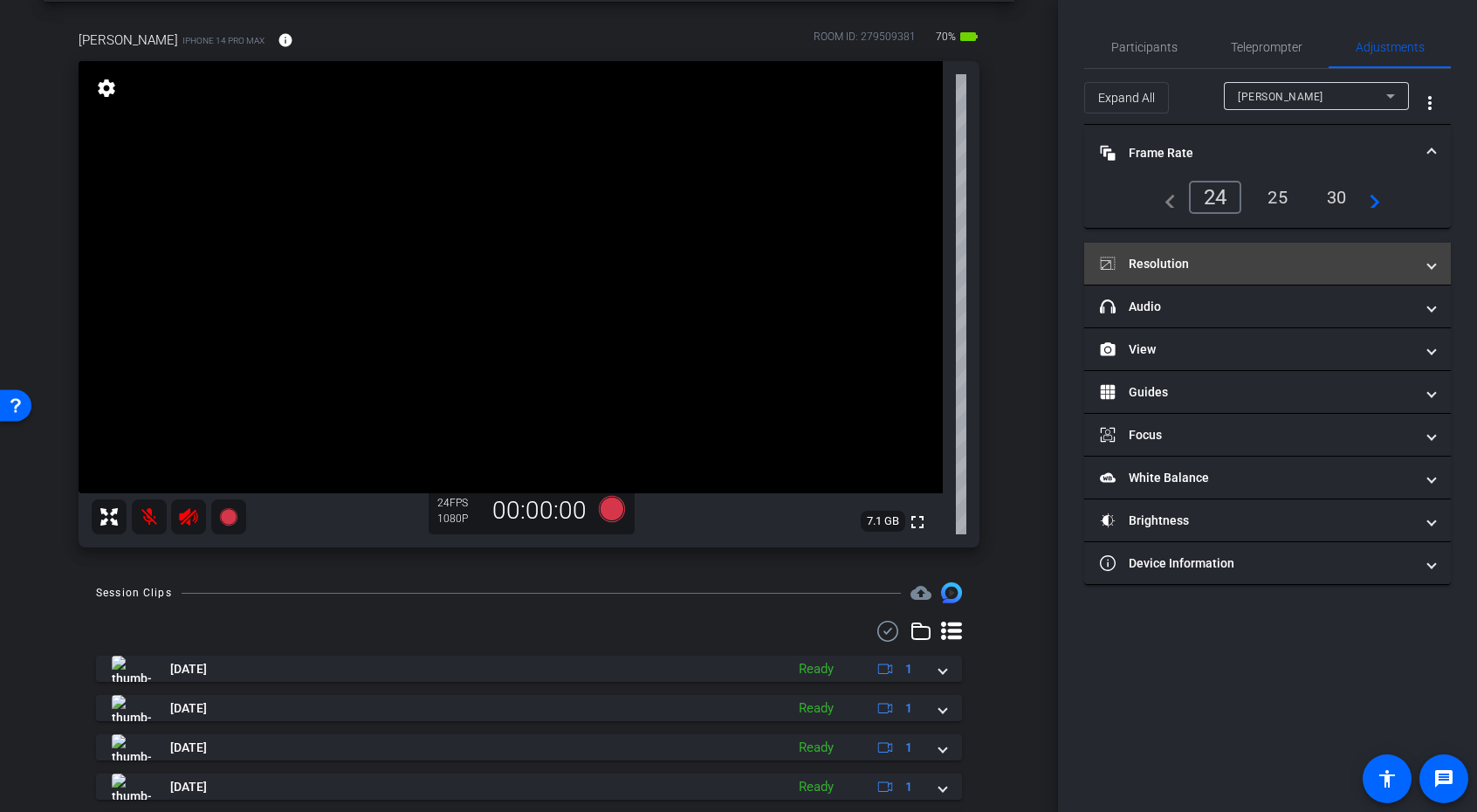
click at [1193, 270] on mat-panel-title "Resolution" at bounding box center [1257, 264] width 314 height 19
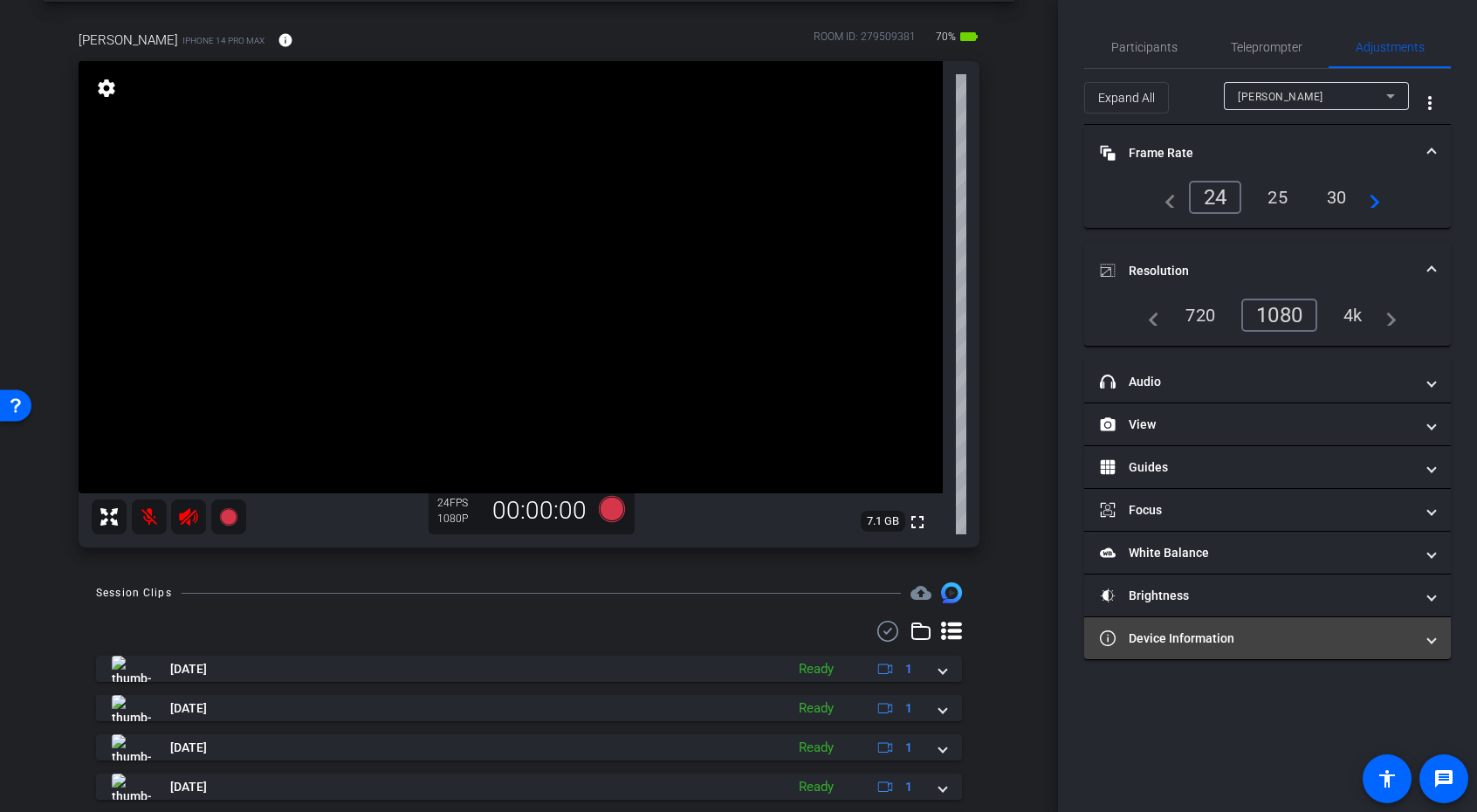
click at [1271, 629] on mat-panel-title "Device Information" at bounding box center [1257, 638] width 314 height 19
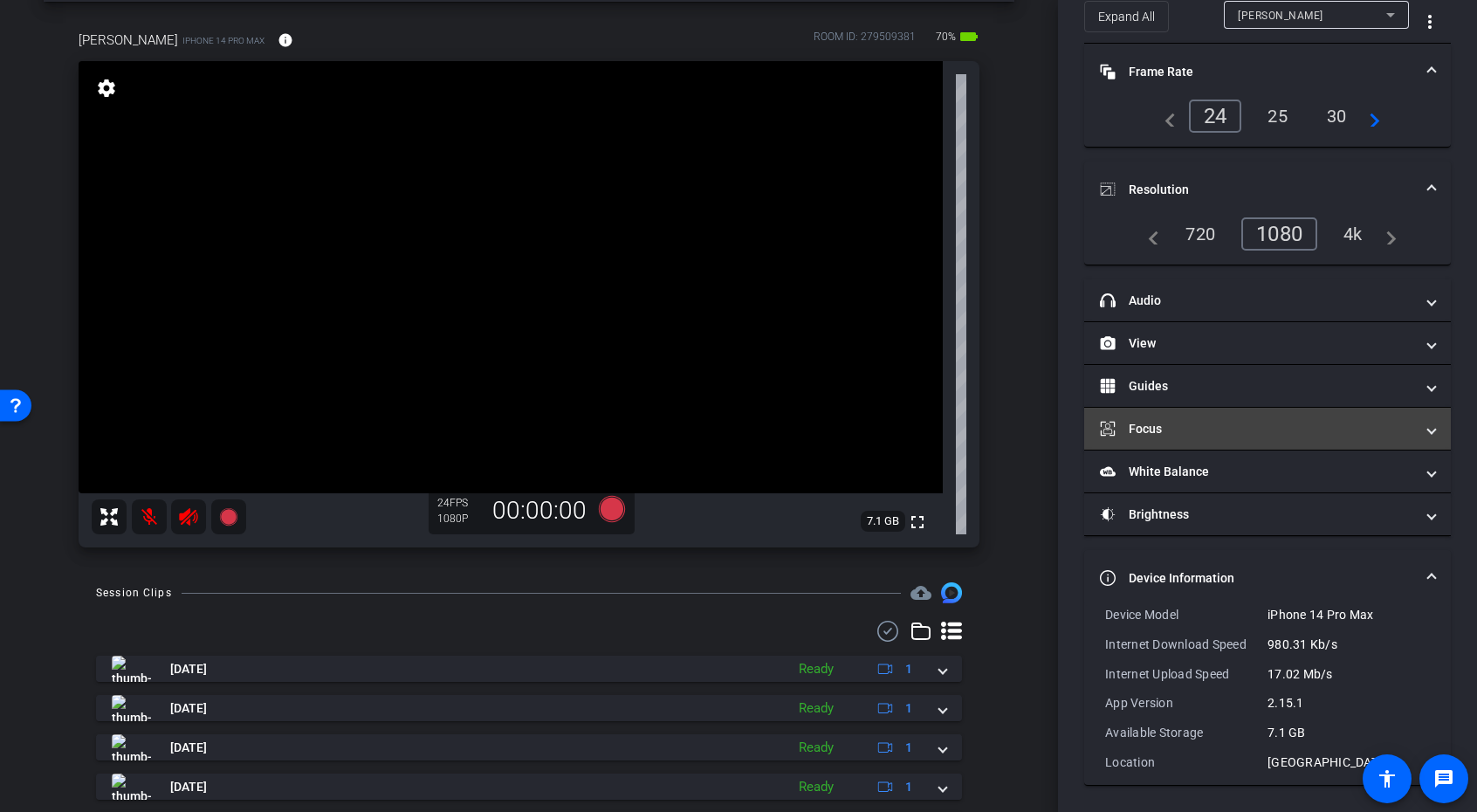
scroll to position [0, 0]
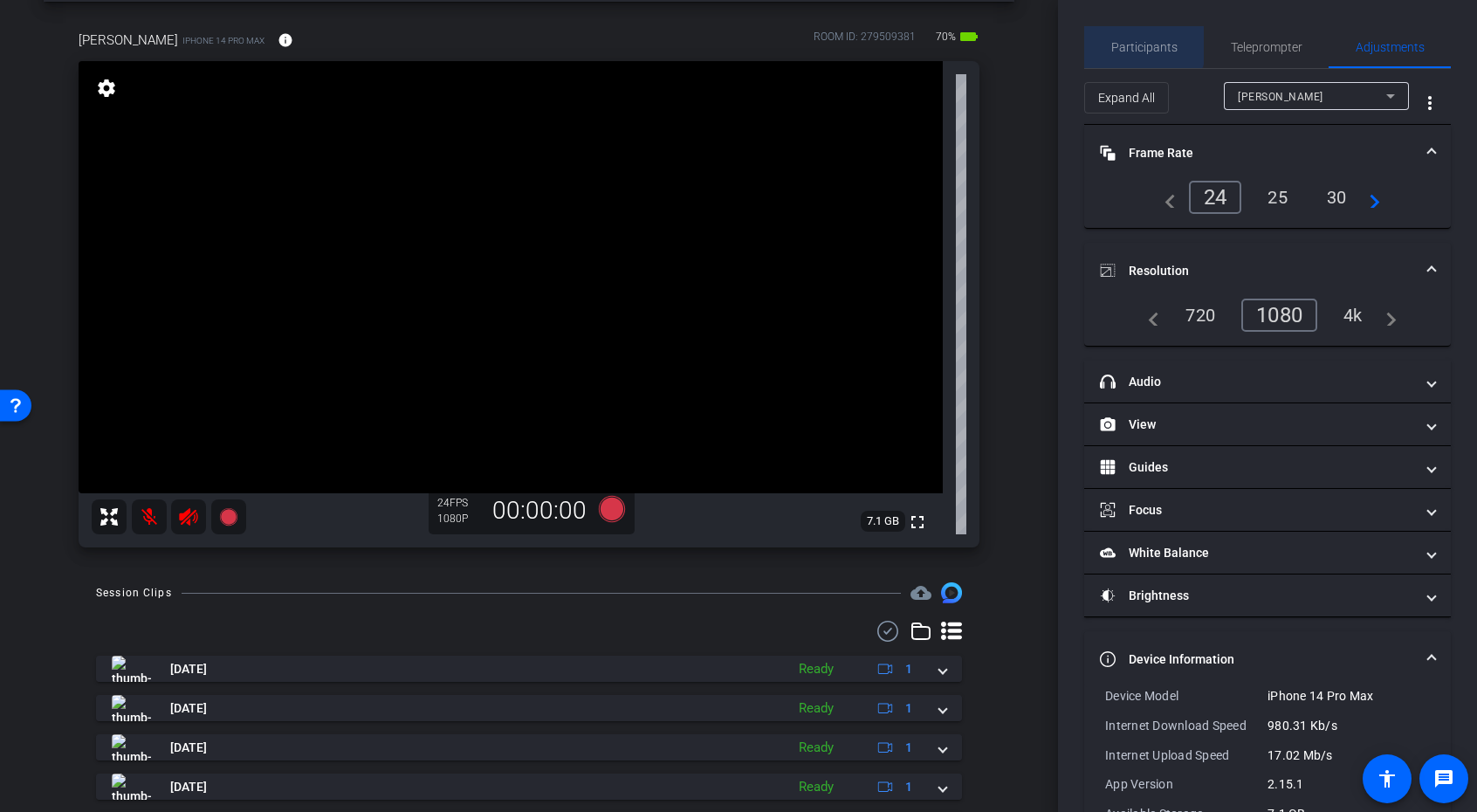
click at [1134, 44] on span "Participants" at bounding box center [1144, 47] width 66 height 12
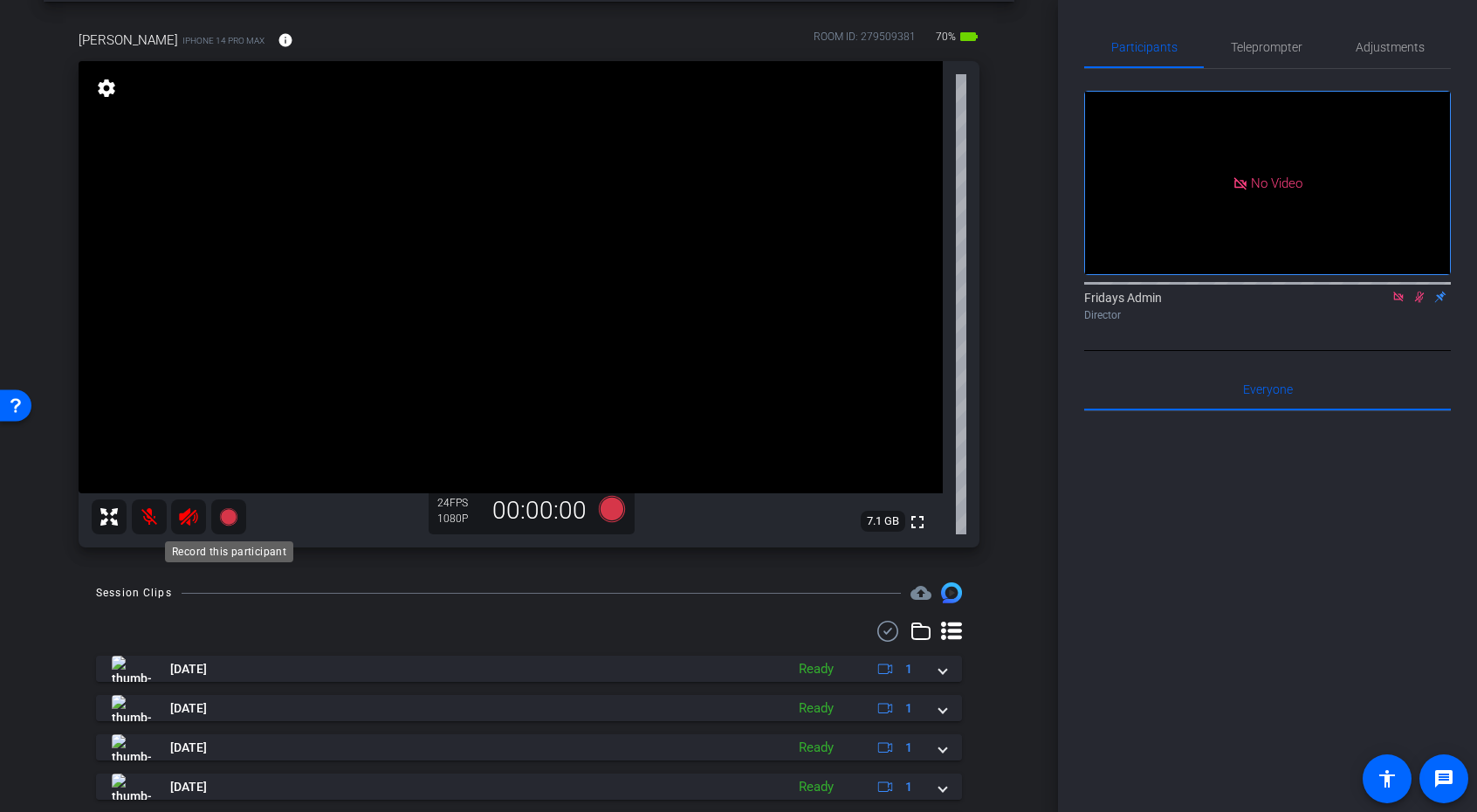
click at [232, 518] on icon at bounding box center [228, 517] width 18 height 18
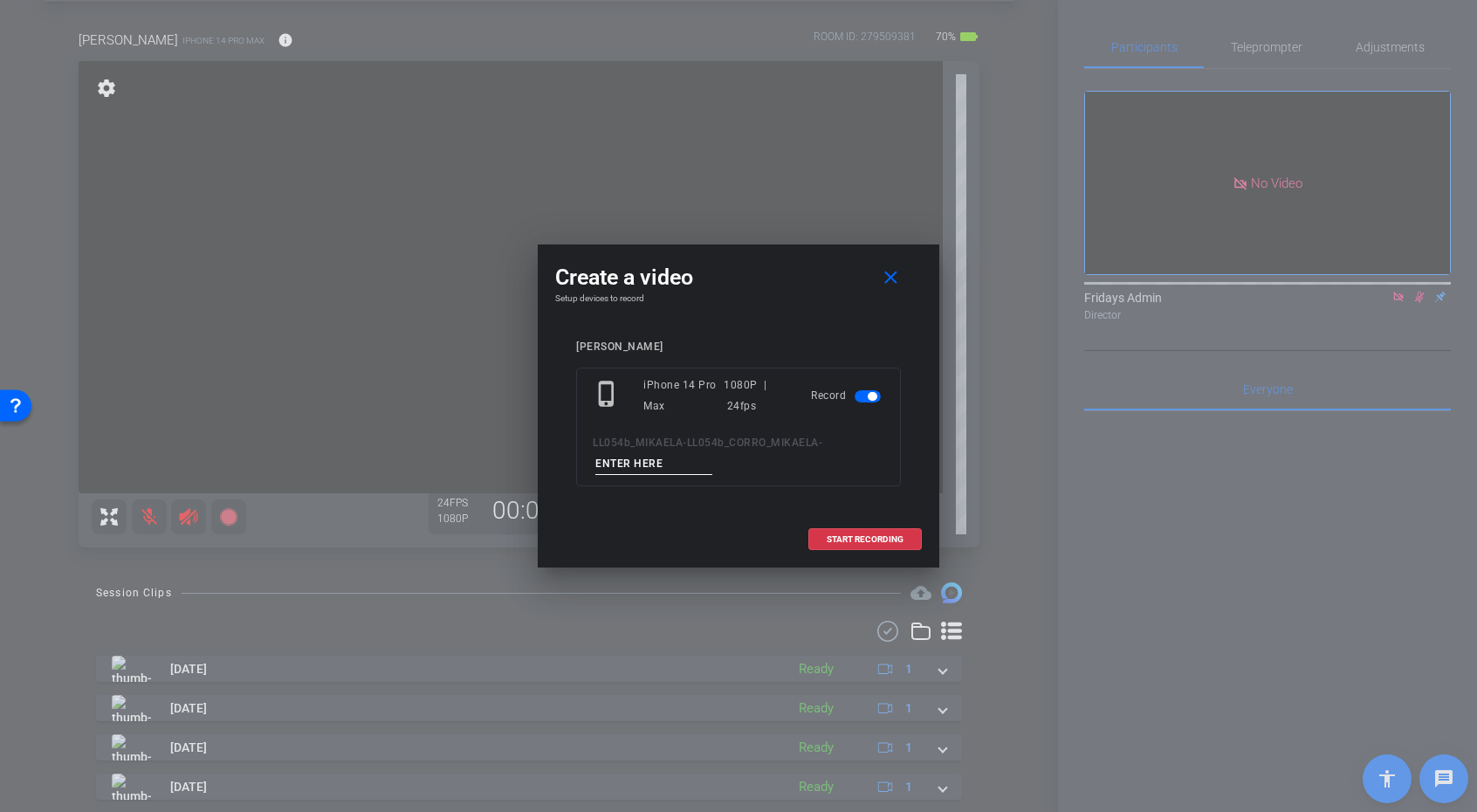
click at [695, 468] on input at bounding box center [653, 463] width 117 height 22
type input "CORRO_TAKE1"
click at [865, 539] on span "START RECORDING" at bounding box center [865, 539] width 77 height 9
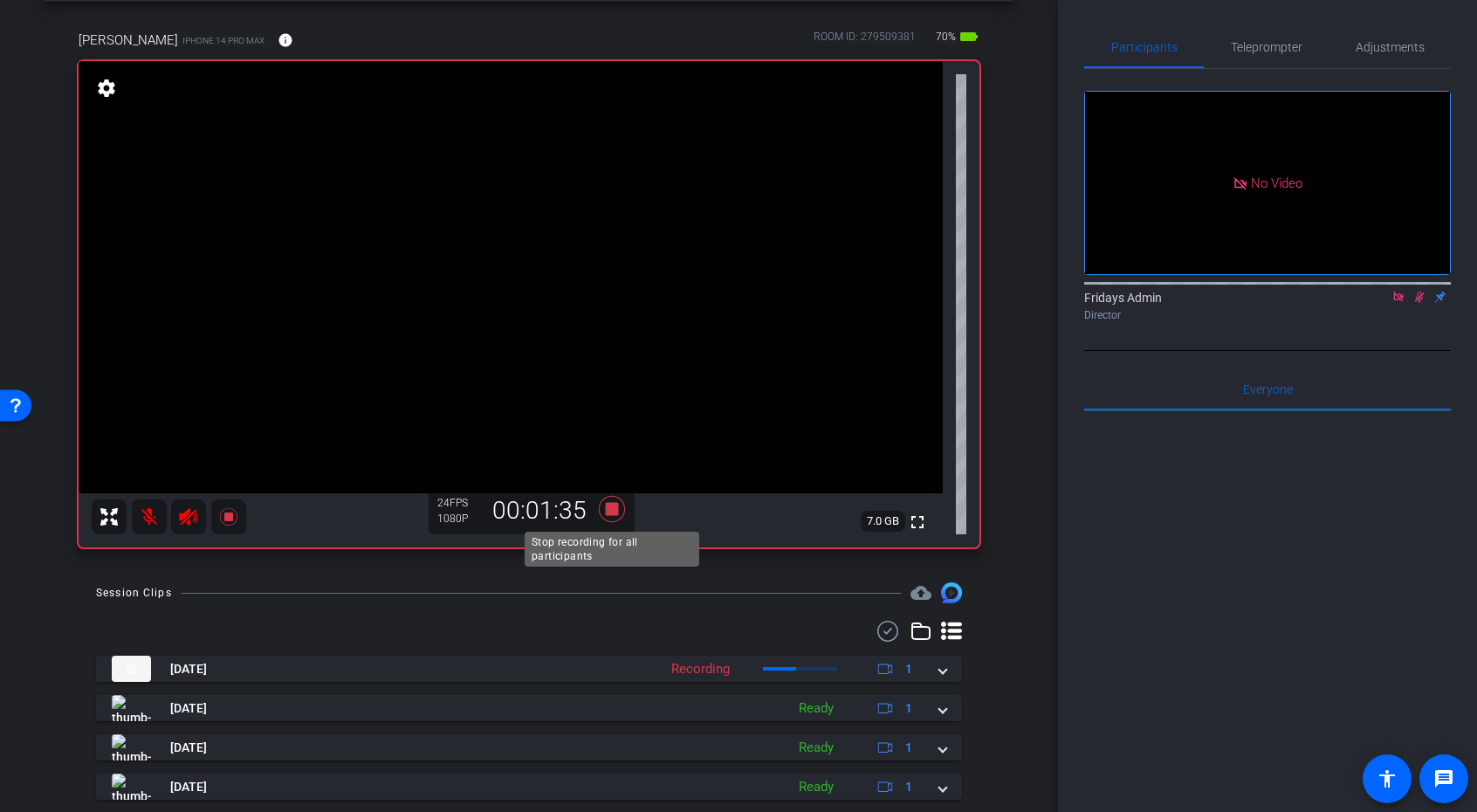
click at [612, 508] on icon at bounding box center [612, 509] width 26 height 26
